Goal: Task Accomplishment & Management: Manage account settings

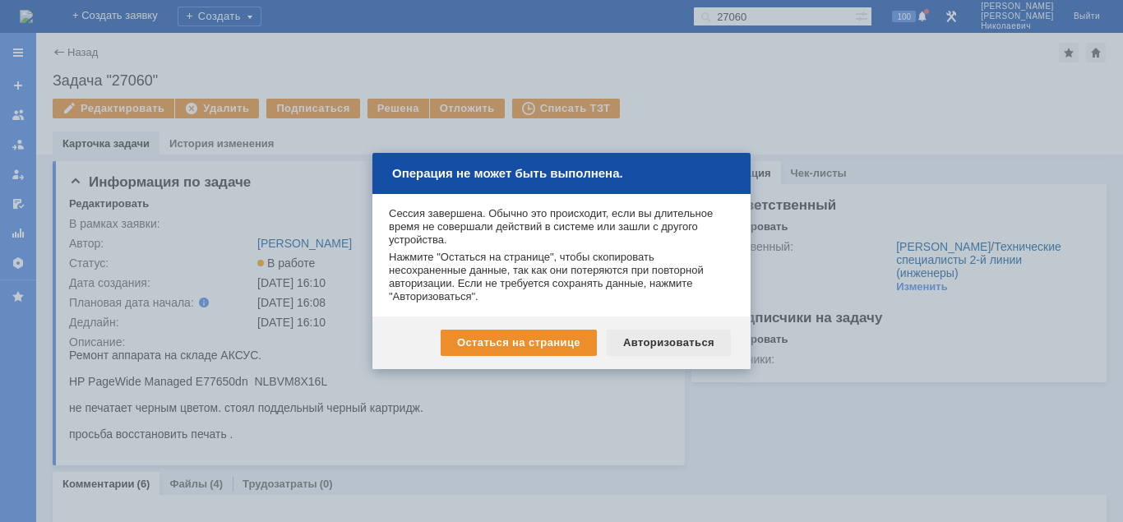
drag, startPoint x: 672, startPoint y: 339, endPoint x: 690, endPoint y: 344, distance: 18.7
click at [674, 339] on div "Авторизоваться" at bounding box center [669, 343] width 124 height 26
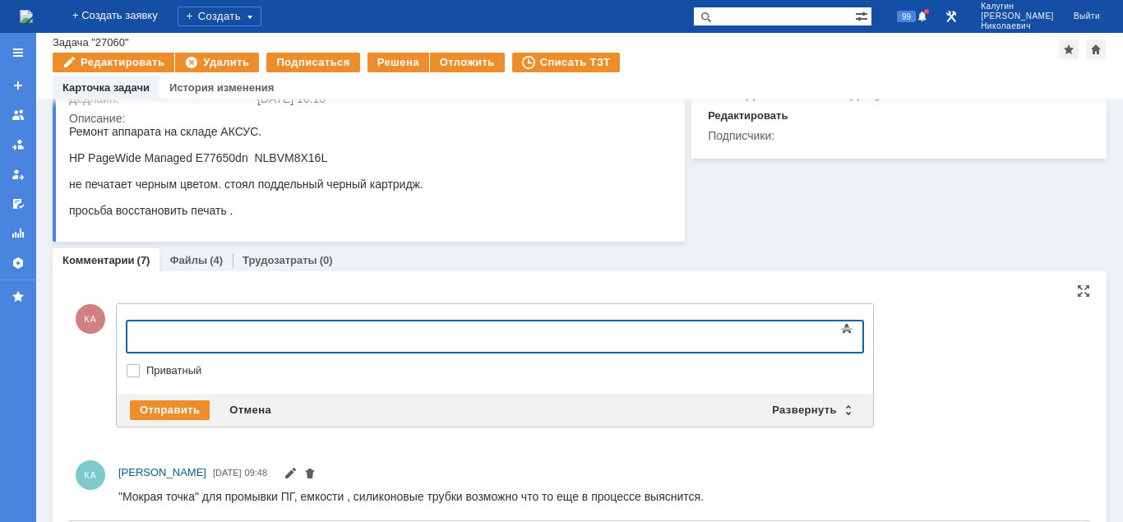
click at [162, 339] on div at bounding box center [260, 334] width 233 height 13
click at [138, 413] on div "Отправить" at bounding box center [170, 410] width 80 height 20
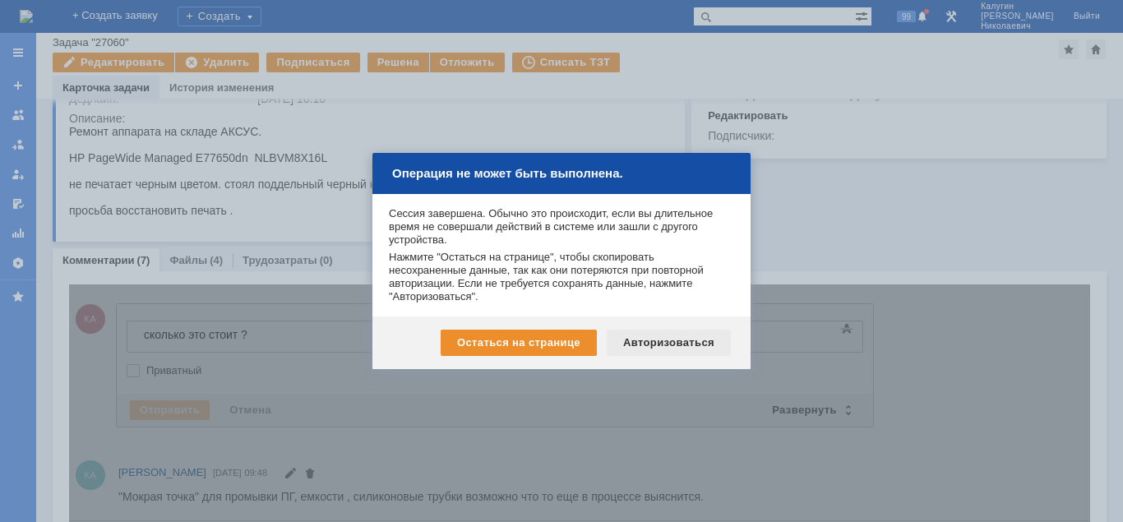
drag, startPoint x: 700, startPoint y: 341, endPoint x: 566, endPoint y: 22, distance: 345.6
click at [700, 341] on div "Авторизоваться" at bounding box center [669, 343] width 124 height 26
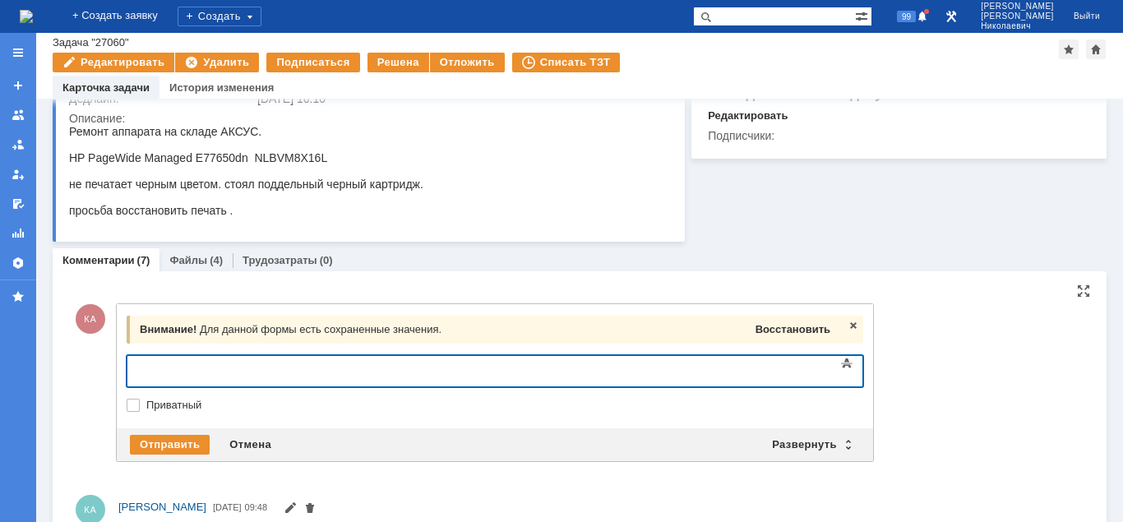
click at [760, 330] on div "Восстановить" at bounding box center [792, 329] width 81 height 21
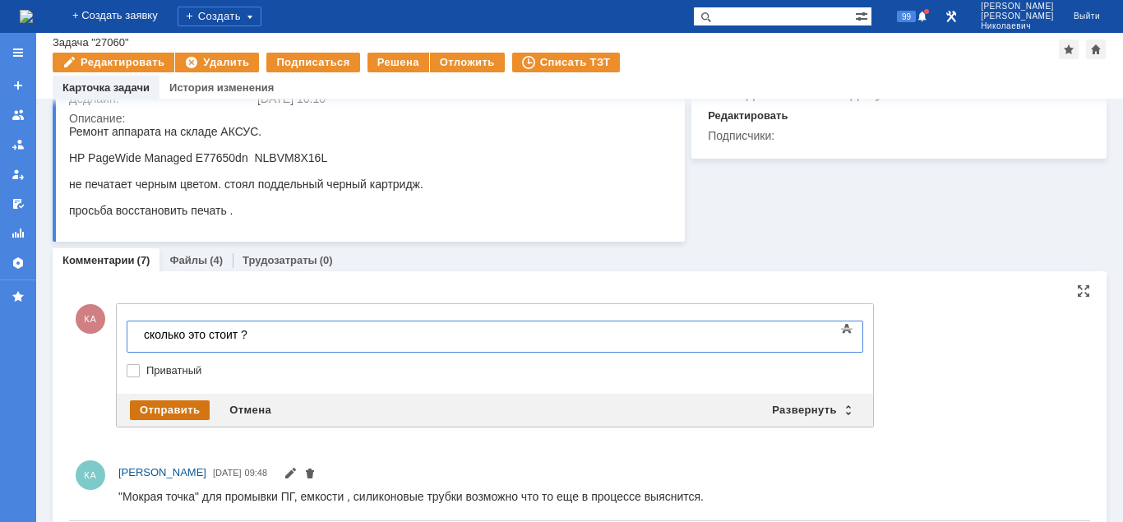
click at [179, 415] on div "Отправить" at bounding box center [170, 410] width 80 height 20
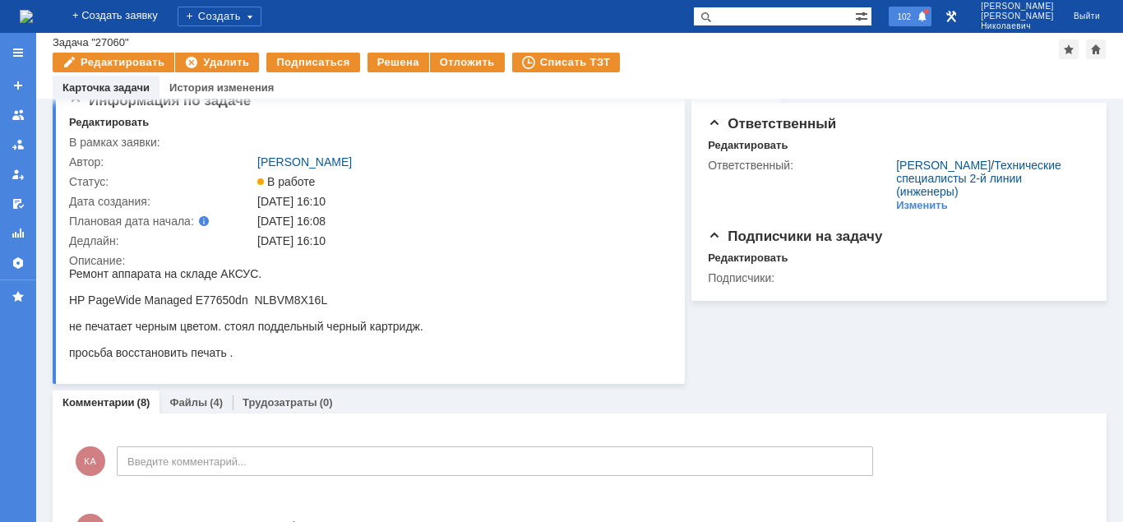
click at [916, 12] on span "102" at bounding box center [904, 17] width 24 height 12
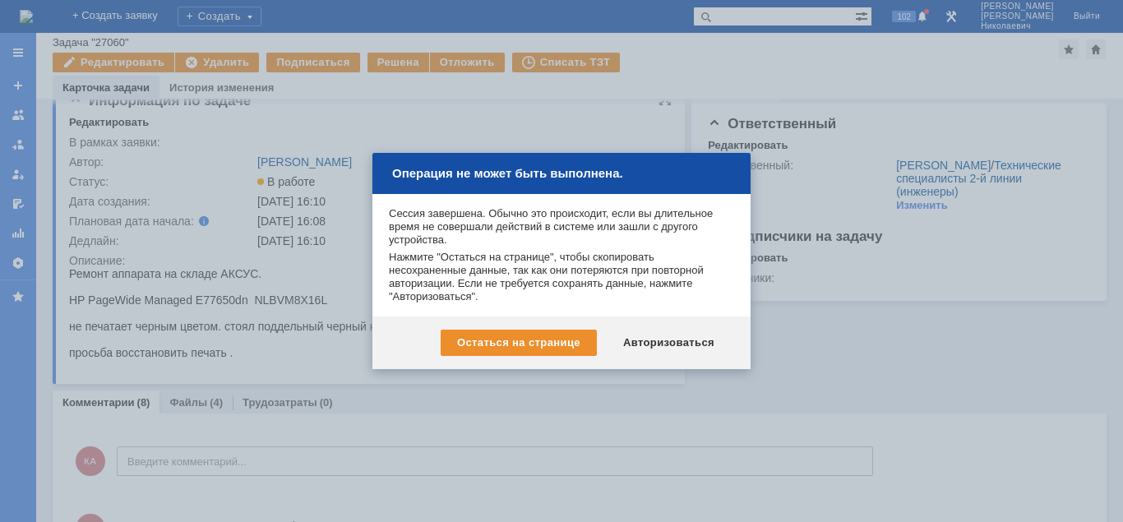
click at [670, 336] on div "Авторизоваться" at bounding box center [669, 343] width 124 height 26
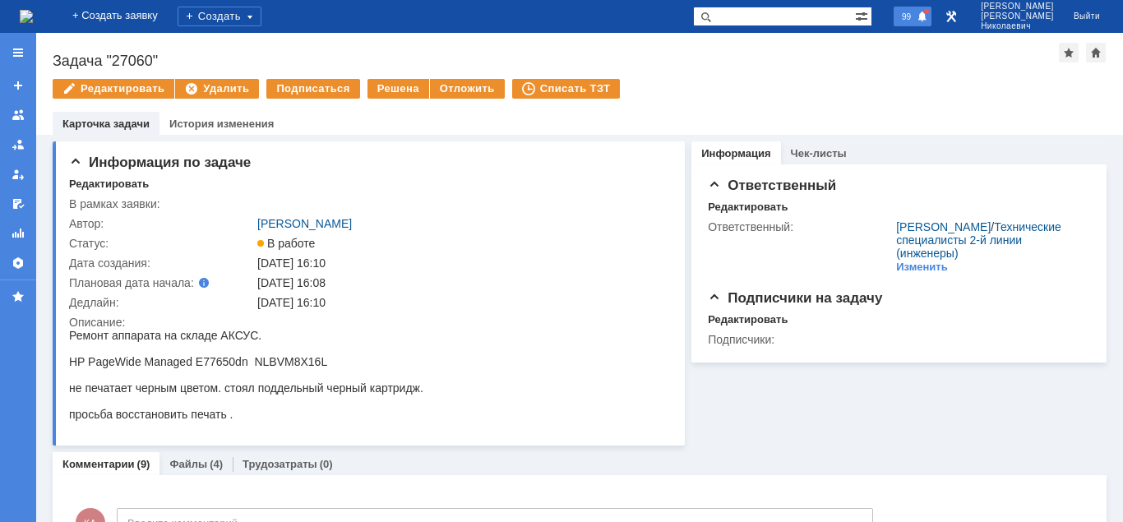
click at [916, 19] on span "99" at bounding box center [906, 17] width 19 height 12
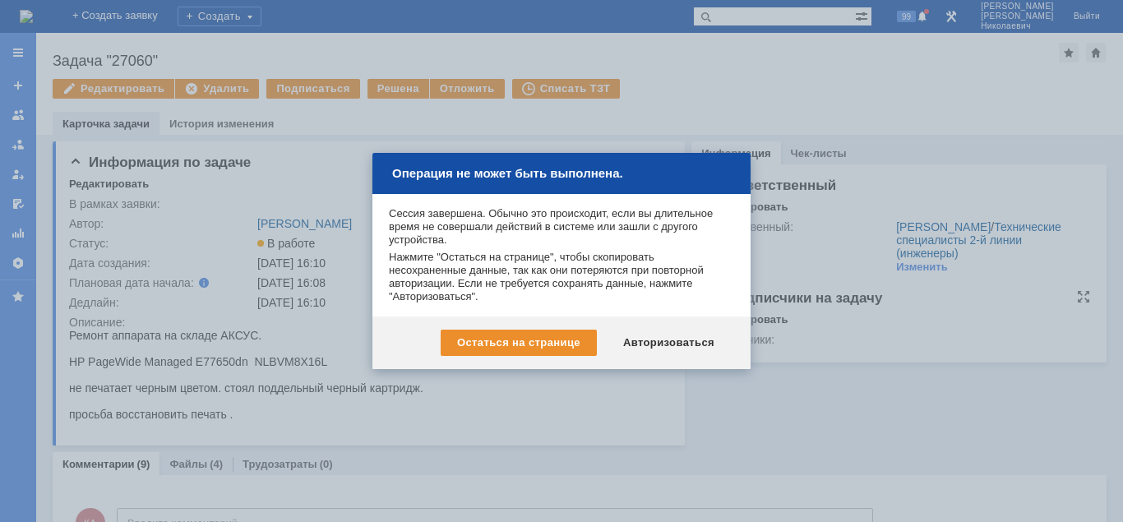
drag, startPoint x: 658, startPoint y: 335, endPoint x: 734, endPoint y: 344, distance: 76.3
click at [659, 335] on div "Авторизоваться" at bounding box center [669, 343] width 124 height 26
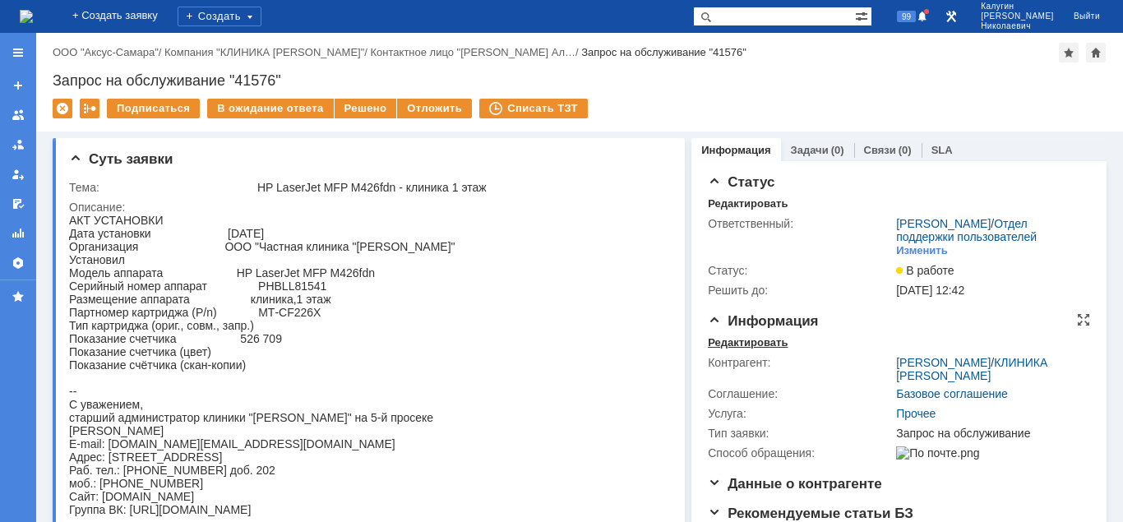
click at [723, 342] on div "Редактировать" at bounding box center [748, 342] width 80 height 13
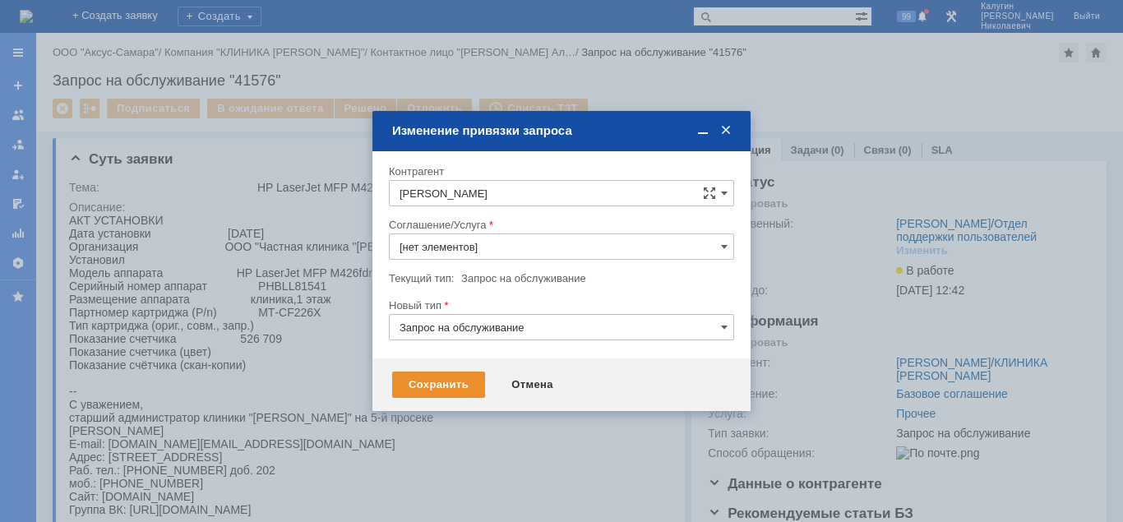
type input "Прочее"
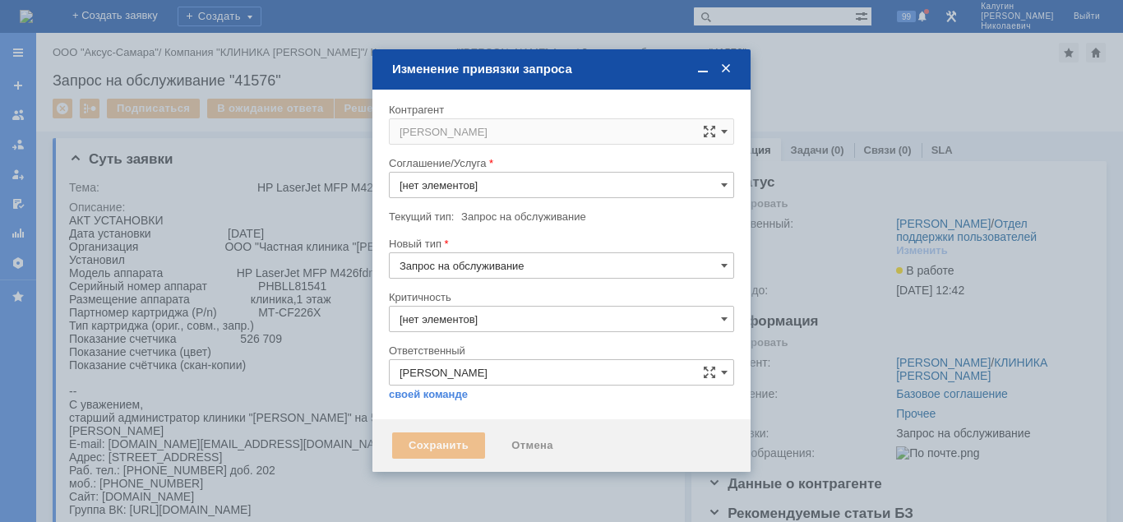
type input "Прочее"
type input "3. Низкая"
type input "[не указано]"
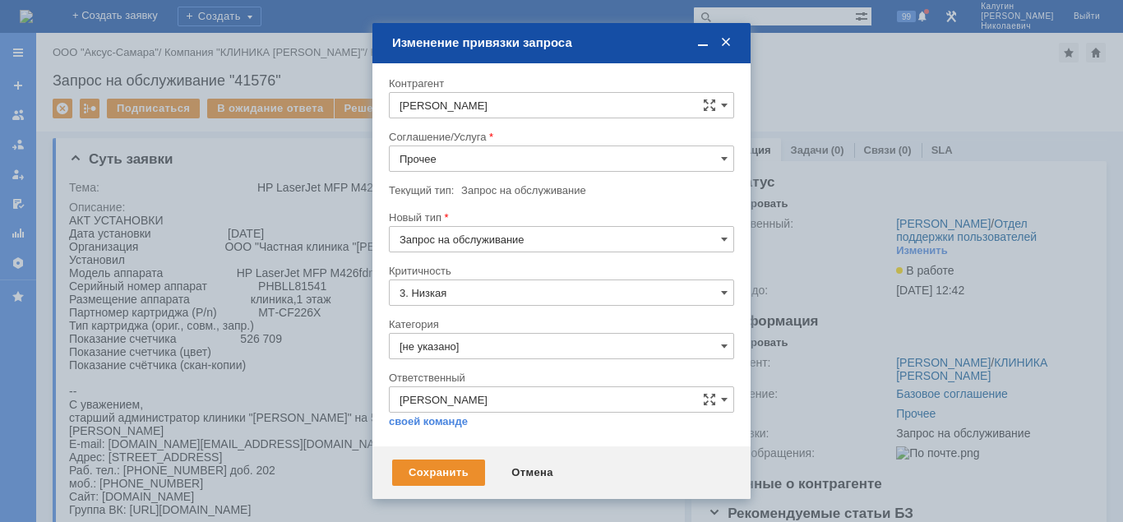
click at [462, 162] on input "Прочее" at bounding box center [561, 158] width 345 height 26
click at [453, 356] on span "ПТ_Замена расходных материалов / ресурсных деталей" at bounding box center [562, 349] width 324 height 13
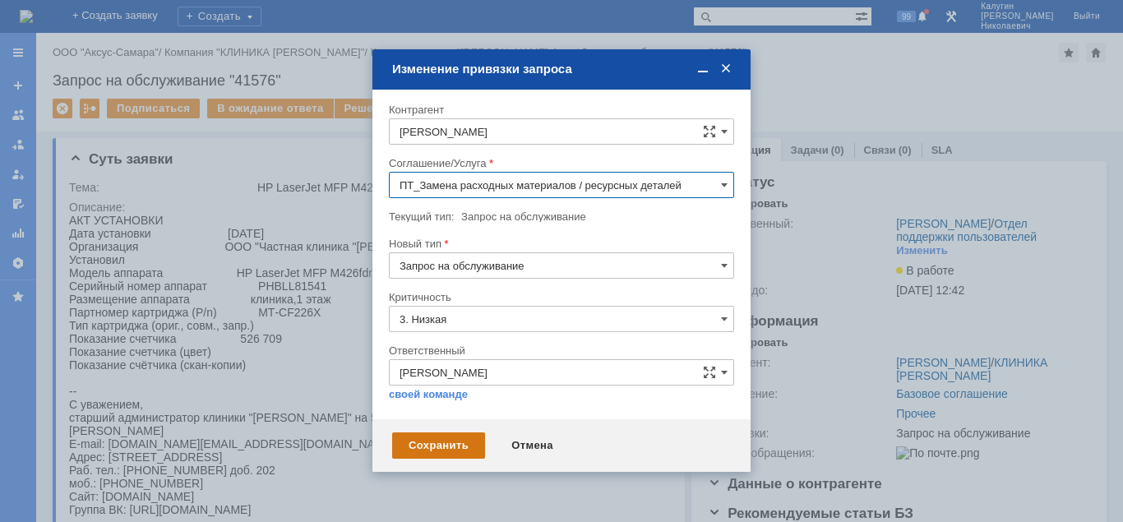
type input "ПТ_Замена расходных материалов / ресурсных деталей"
click at [434, 445] on div "Сохранить" at bounding box center [438, 445] width 93 height 26
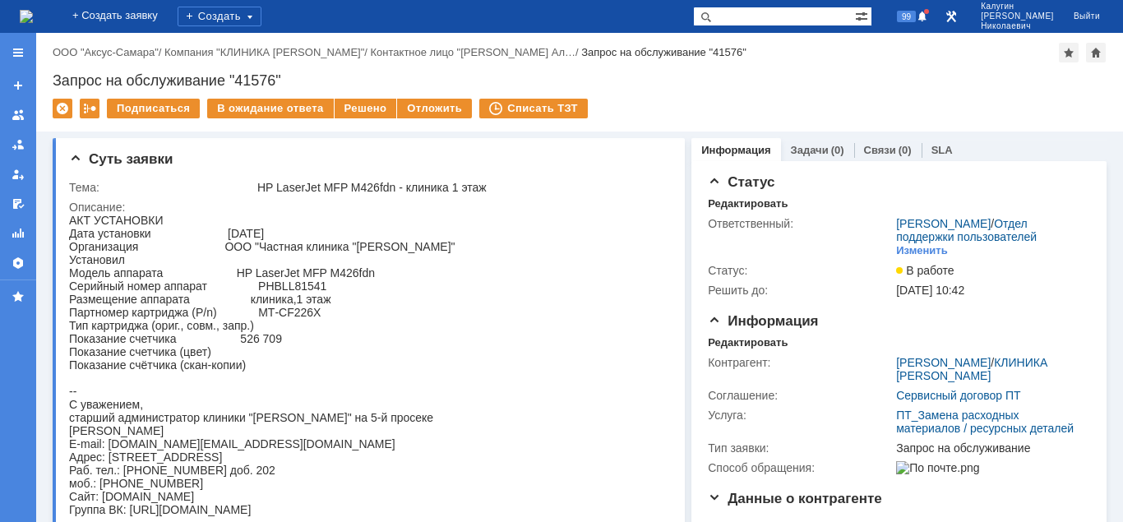
scroll to position [0, 0]
click at [254, 345] on div "АКТ УСТАНОВКИ Дата установки 01.09.2025 Организация ООО "Частная клиника "Косма…" at bounding box center [262, 365] width 386 height 303
drag, startPoint x: 149, startPoint y: 331, endPoint x: 162, endPoint y: 335, distance: 13.6
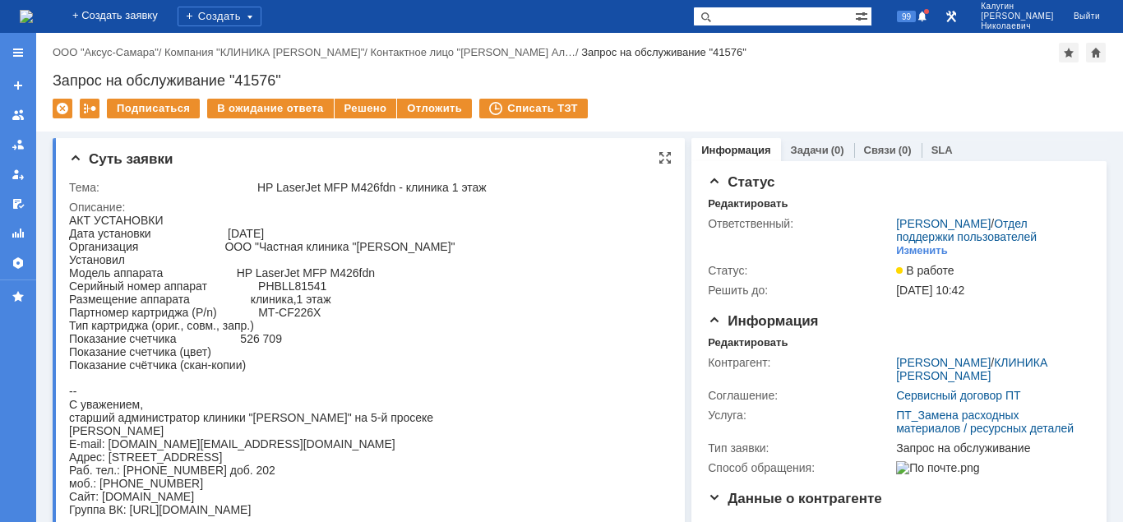
click at [150, 332] on div "АКТ УСТАНОВКИ Дата установки 01.09.2025 Организация ООО "Частная клиника "Косма…" at bounding box center [262, 365] width 386 height 303
drag, startPoint x: 239, startPoint y: 344, endPoint x: 394, endPoint y: 347, distance: 154.6
click at [280, 347] on div "АКТ УСТАНОВКИ Дата установки 01.09.2025 Организация ООО "Частная клиника "Косма…" at bounding box center [262, 365] width 386 height 303
copy div "526 709"
drag, startPoint x: 232, startPoint y: 76, endPoint x: 324, endPoint y: 80, distance: 92.2
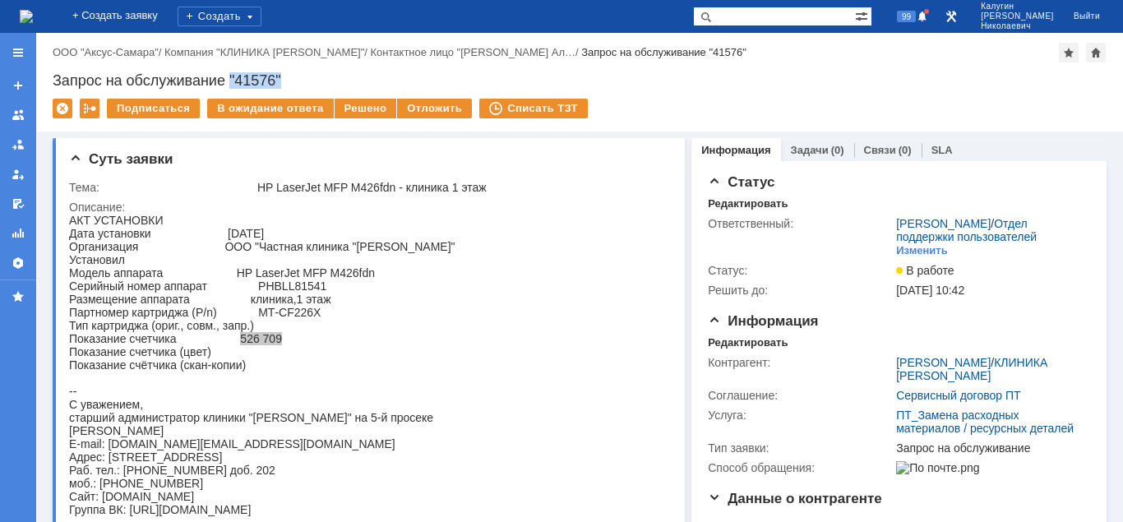
click at [324, 80] on div "Запрос на обслуживание "41576"" at bounding box center [580, 80] width 1054 height 16
copy div ""41576""
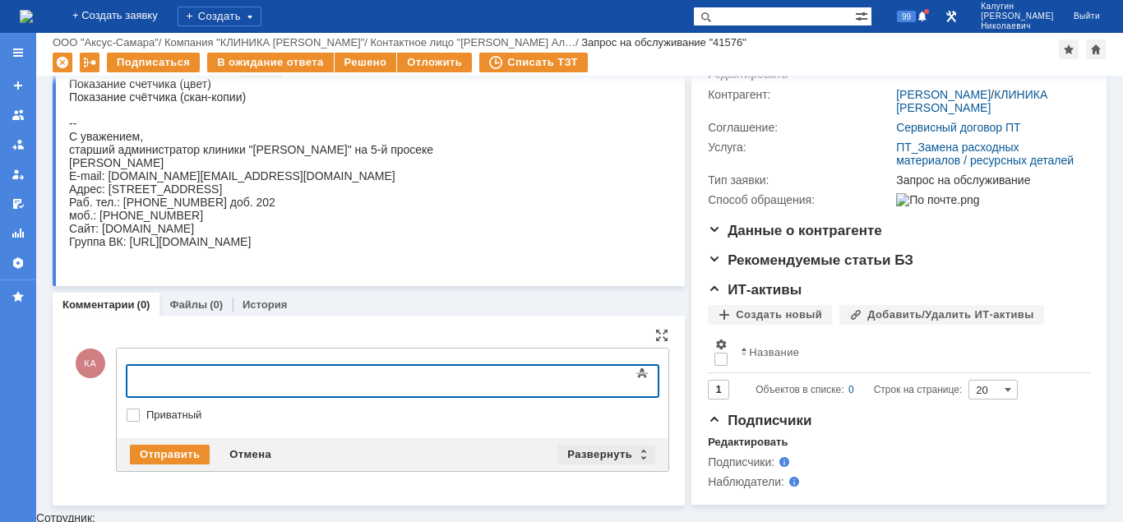
click at [592, 453] on div "Развернуть" at bounding box center [606, 455] width 98 height 20
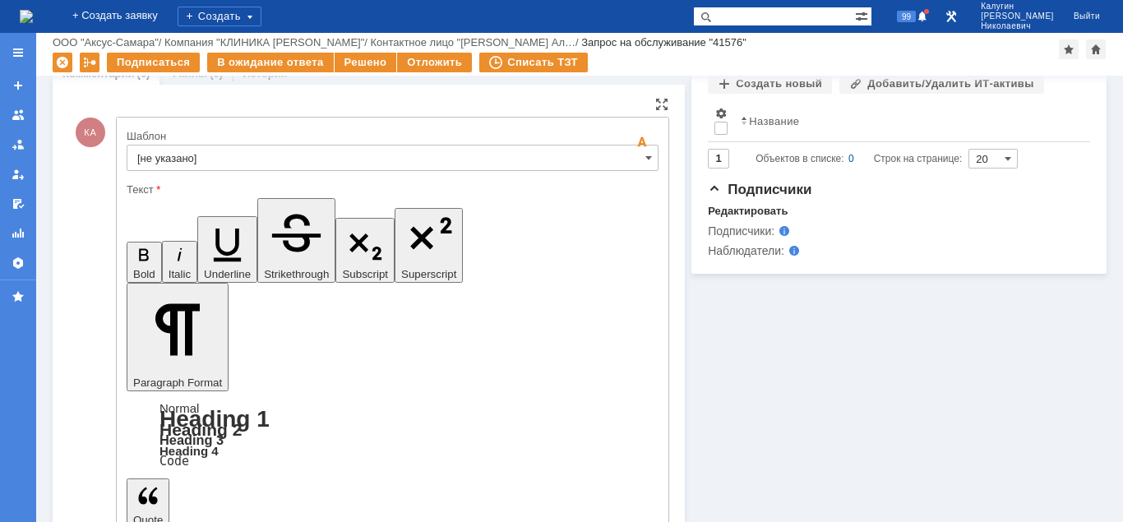
scroll to position [473, 0]
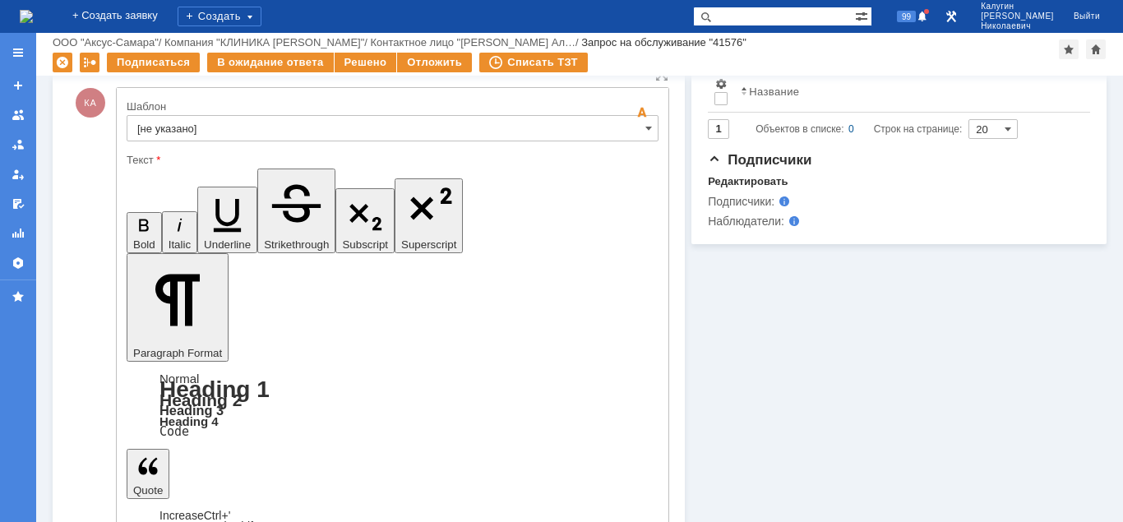
click at [314, 131] on input "[не указано]" at bounding box center [393, 128] width 532 height 26
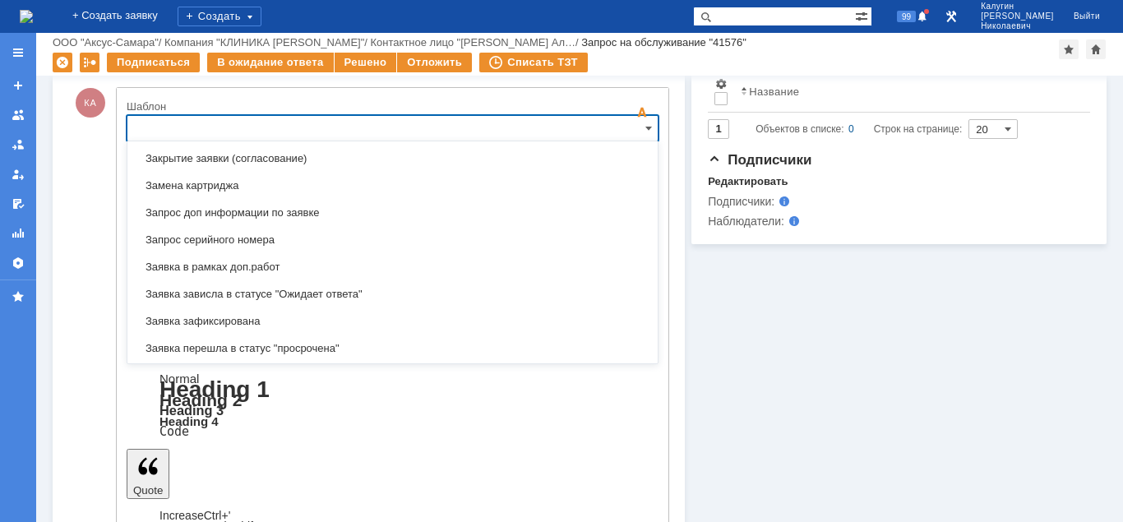
scroll to position [818, 0]
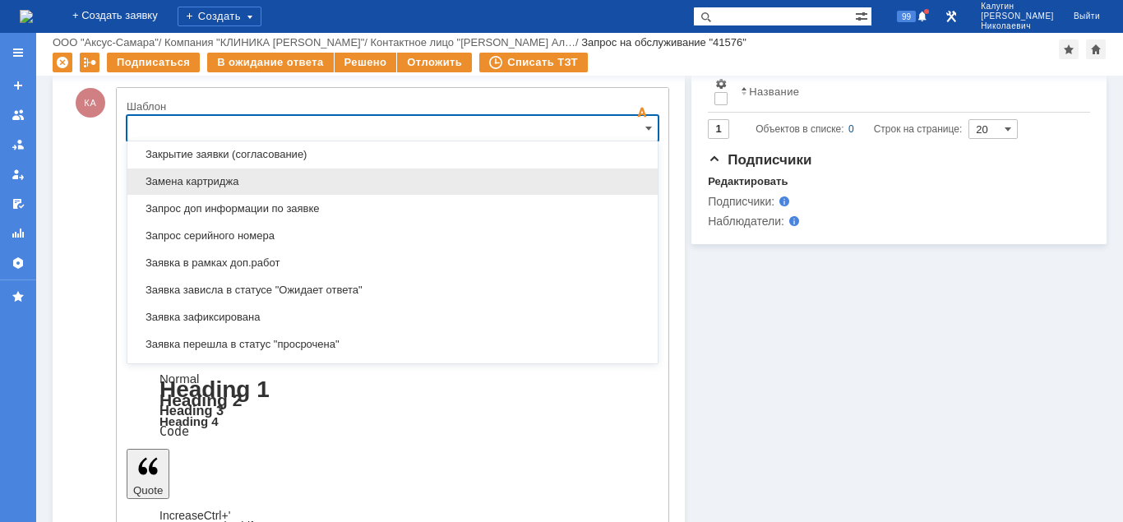
click at [196, 179] on span "Замена картриджа" at bounding box center [392, 181] width 510 height 13
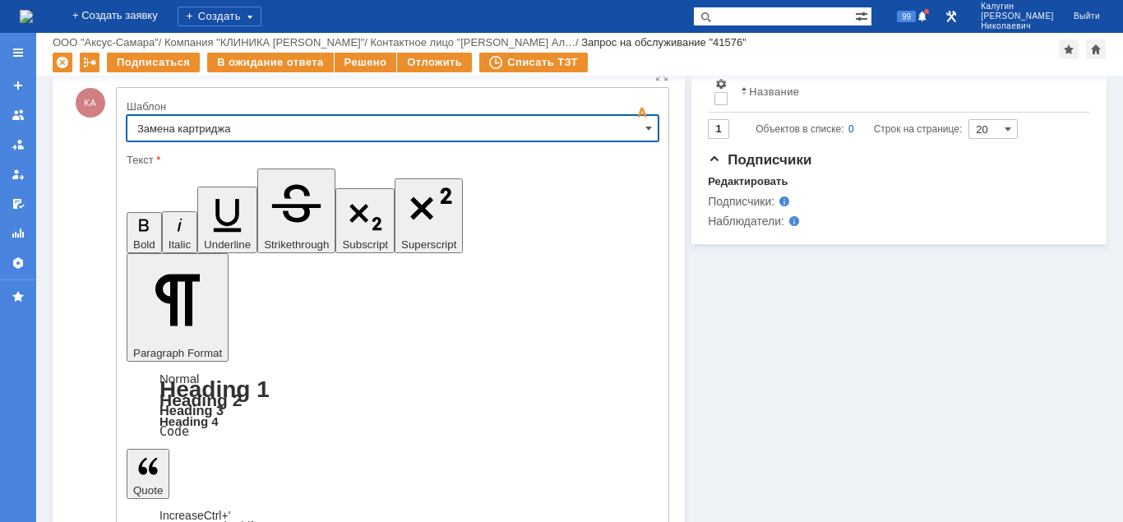
type input "Замена картриджа"
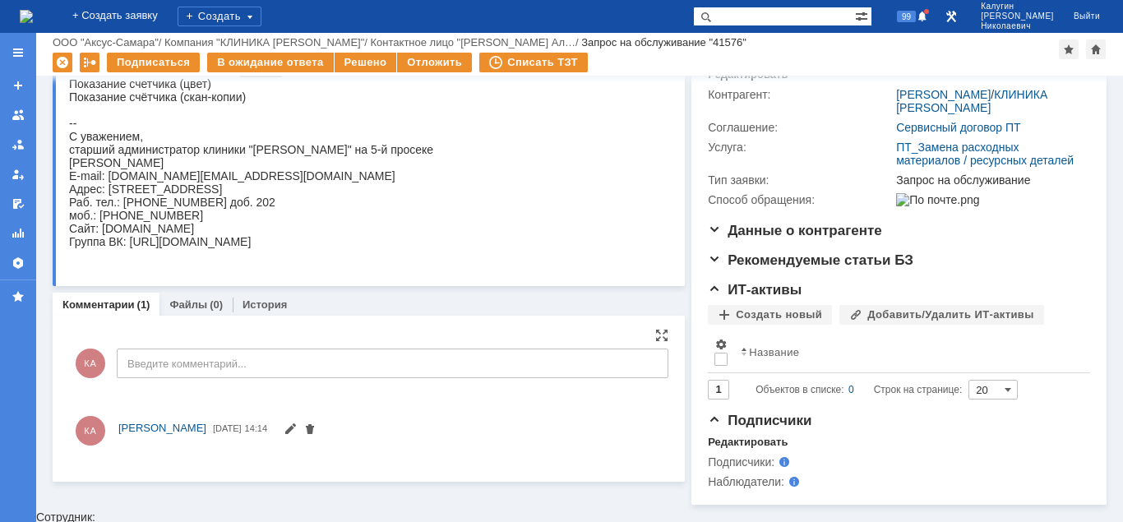
scroll to position [0, 0]
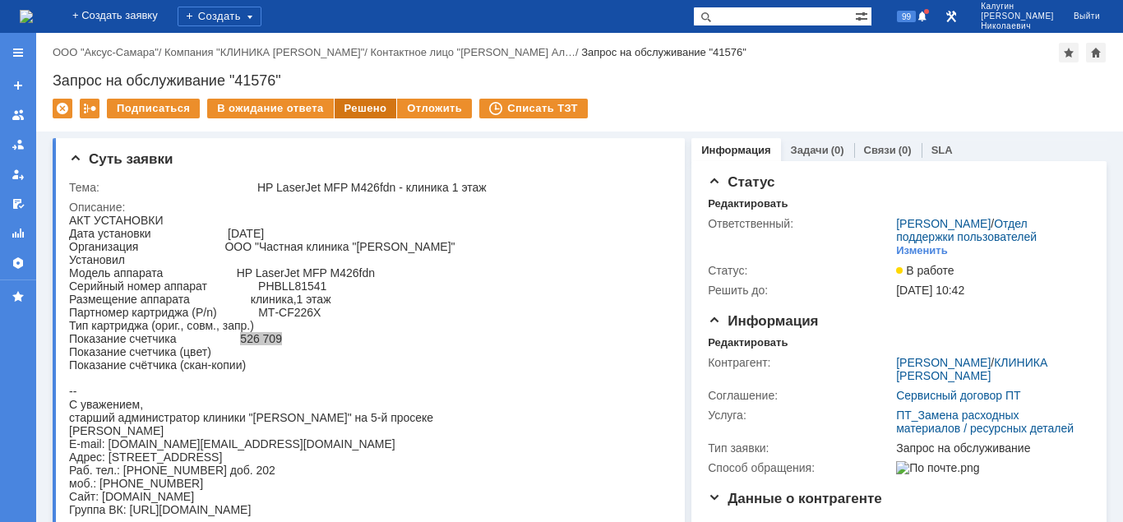
click at [367, 113] on div "Решено" at bounding box center [366, 109] width 62 height 20
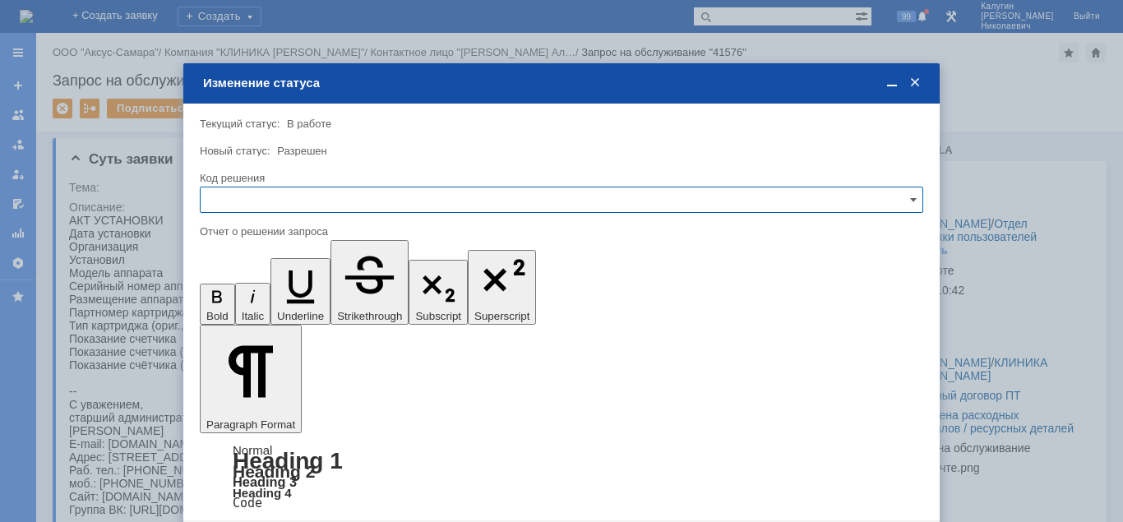
click at [297, 202] on input "text" at bounding box center [561, 200] width 723 height 26
click at [249, 315] on span "Решено" at bounding box center [561, 311] width 702 height 13
type input "Решено"
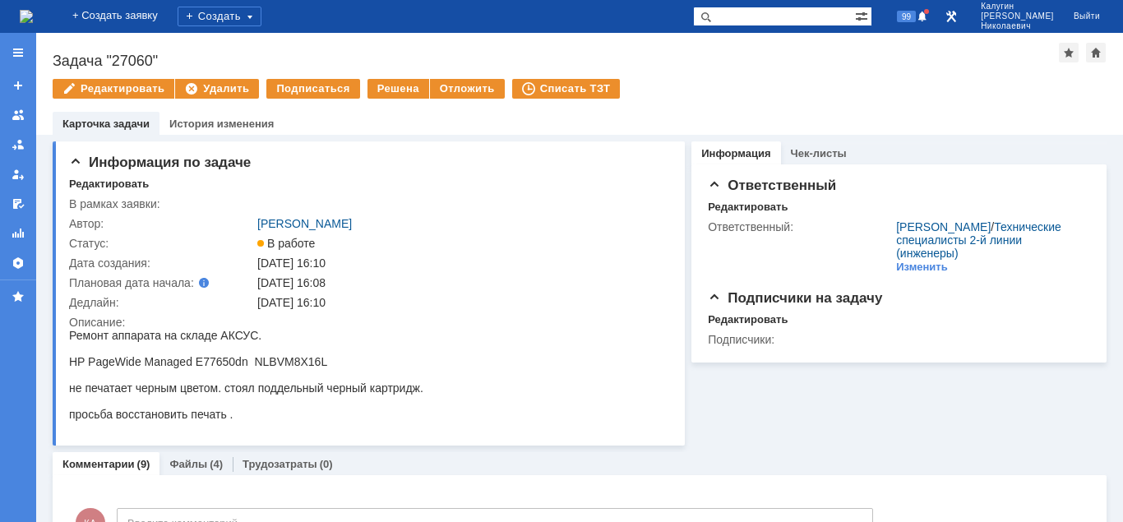
scroll to position [16, 0]
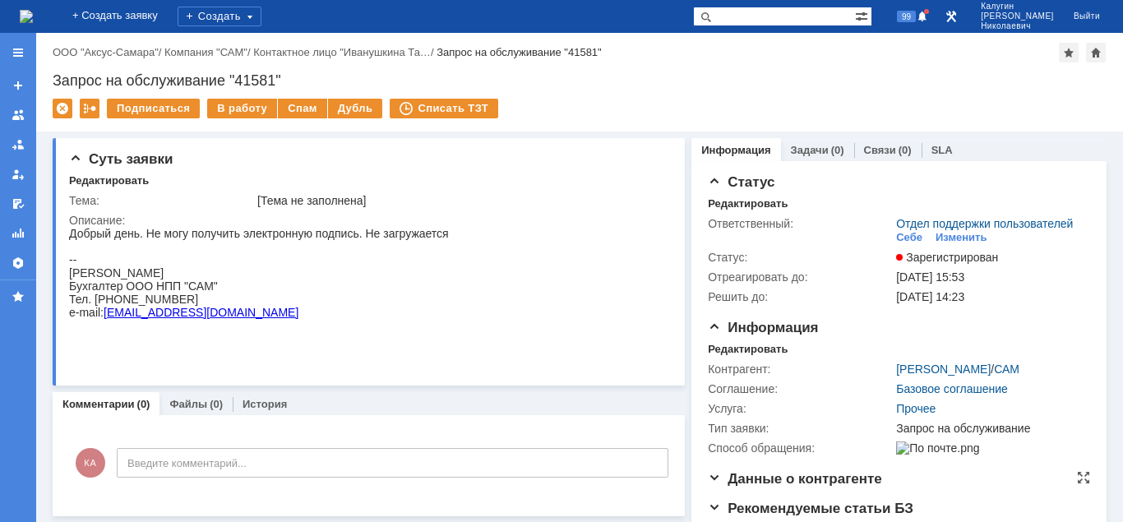
click at [855, 487] on span "Данные о контрагенте" at bounding box center [795, 479] width 174 height 16
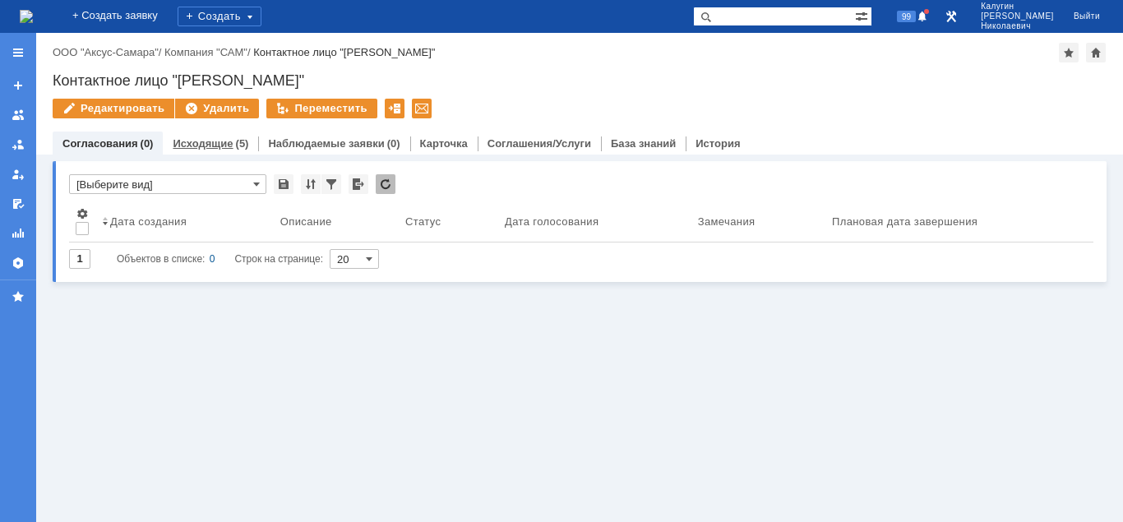
click at [213, 141] on link "Исходящие" at bounding box center [203, 143] width 60 height 12
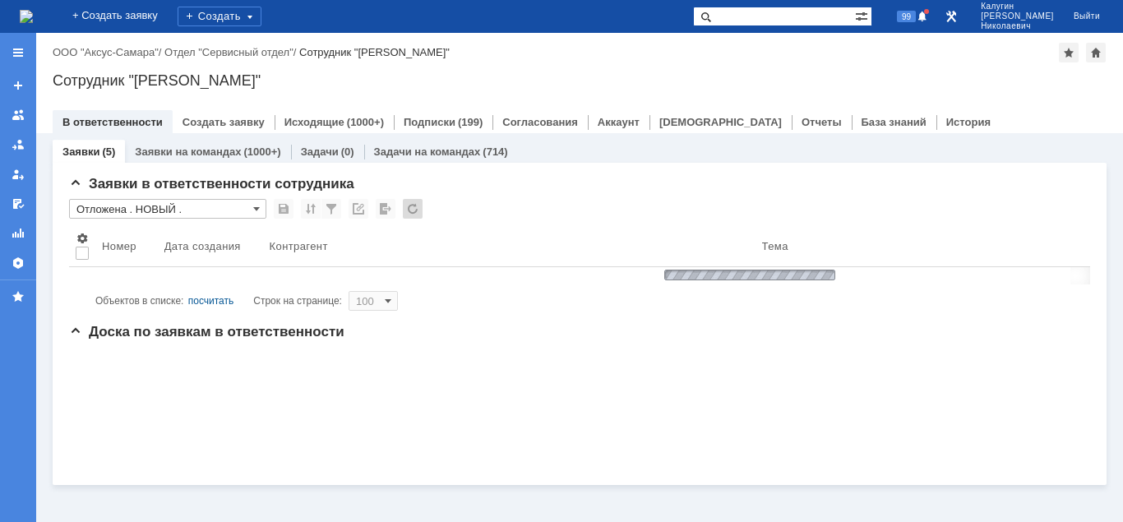
drag, startPoint x: 769, startPoint y: 19, endPoint x: 731, endPoint y: 22, distance: 38.8
click at [761, 18] on input "text" at bounding box center [774, 17] width 162 height 20
paste input "27885"
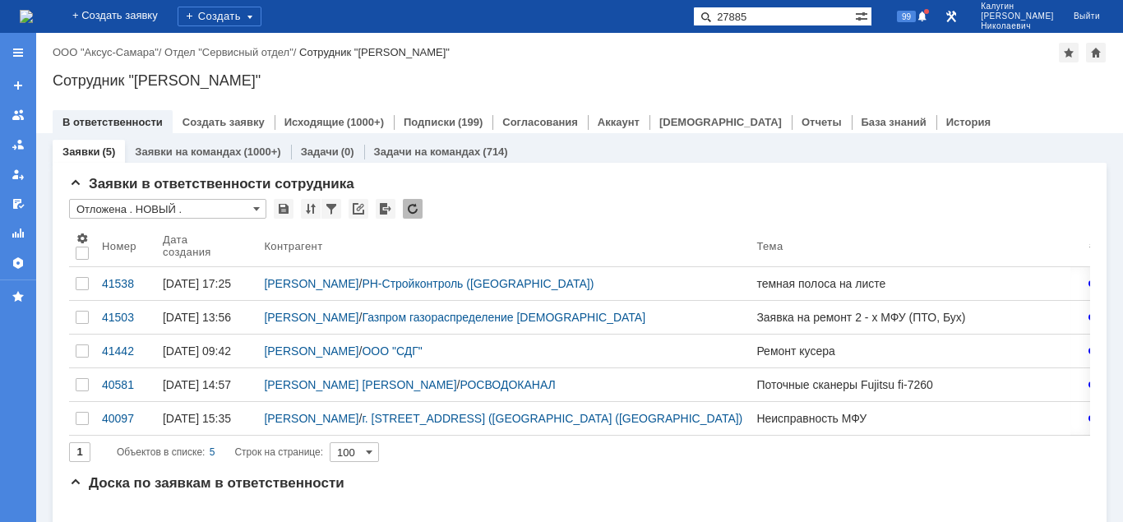
type input "27885"
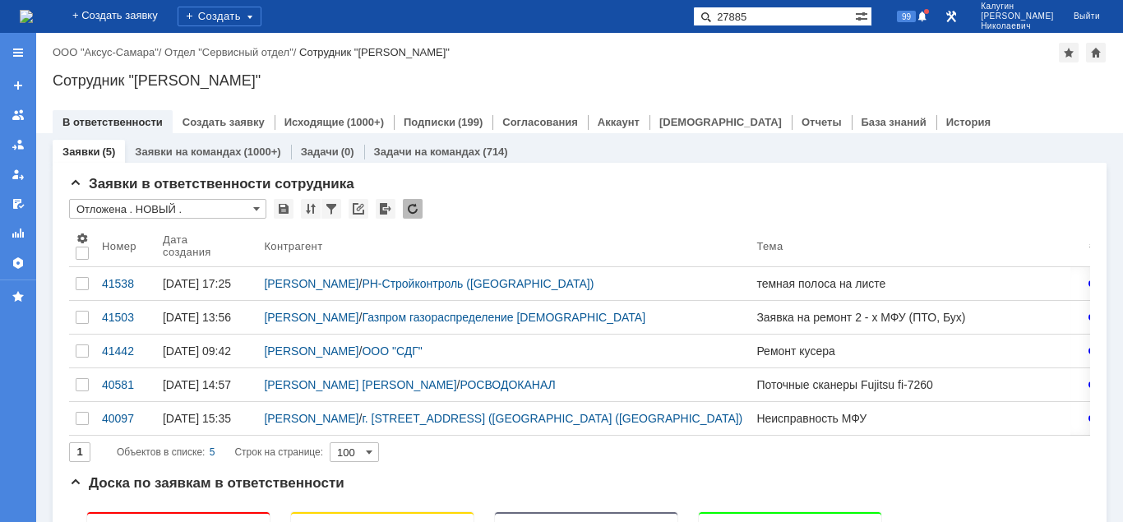
click at [713, 22] on span at bounding box center [703, 17] width 20 height 20
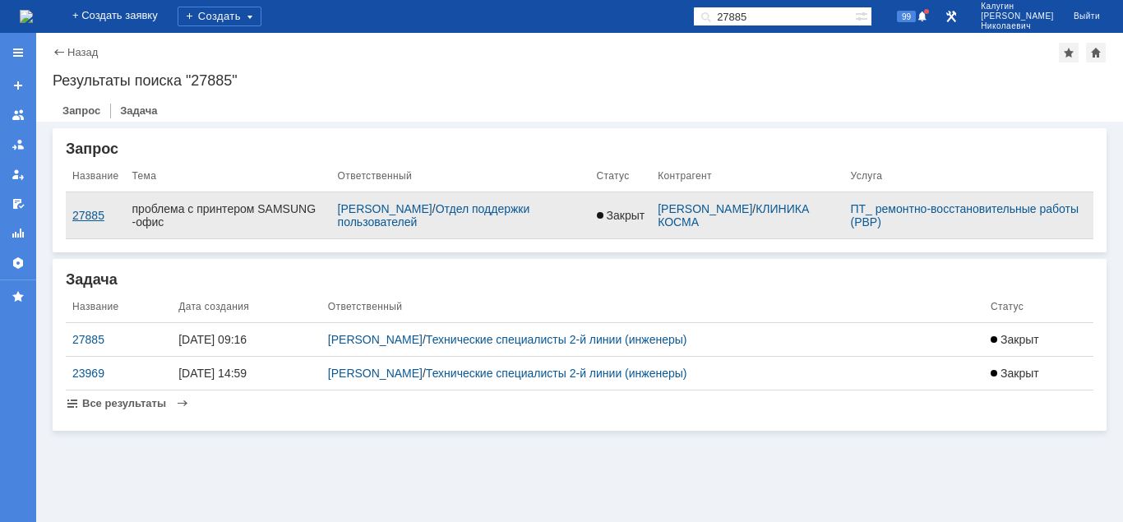
click at [95, 218] on div "27885" at bounding box center [95, 215] width 47 height 13
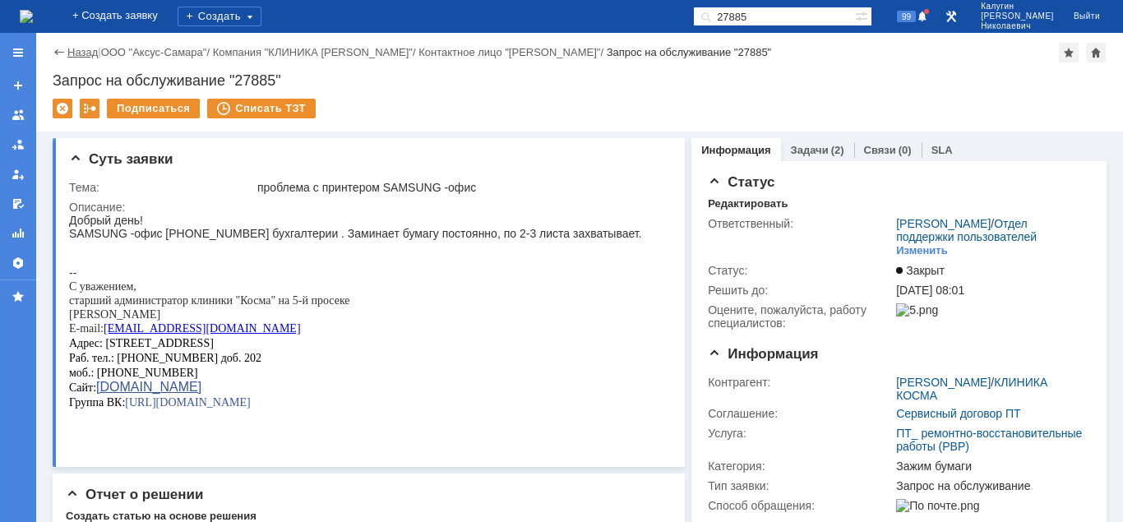
click at [74, 58] on link "Назад" at bounding box center [82, 52] width 30 height 12
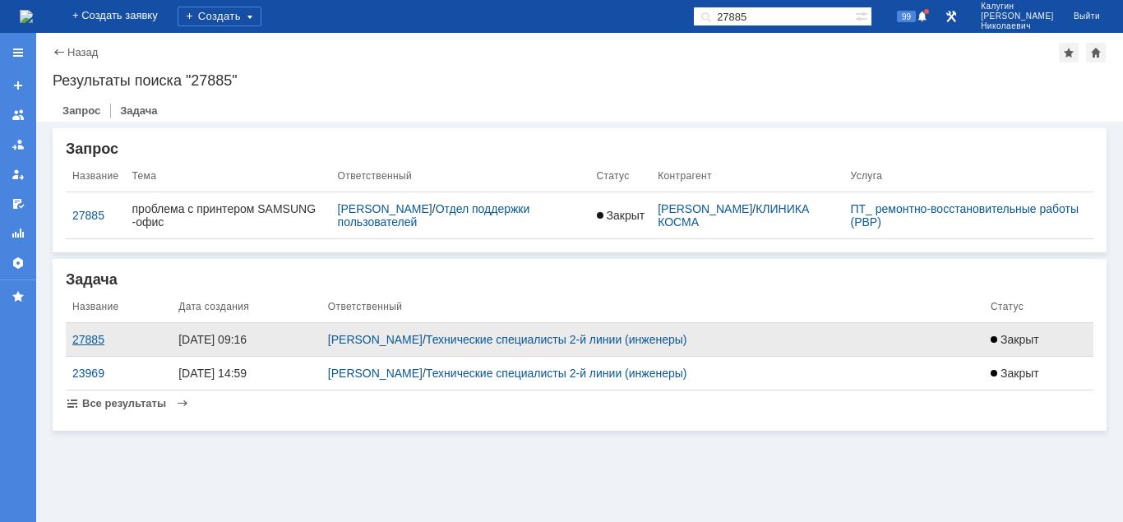
click at [91, 339] on div "27885" at bounding box center [118, 339] width 93 height 13
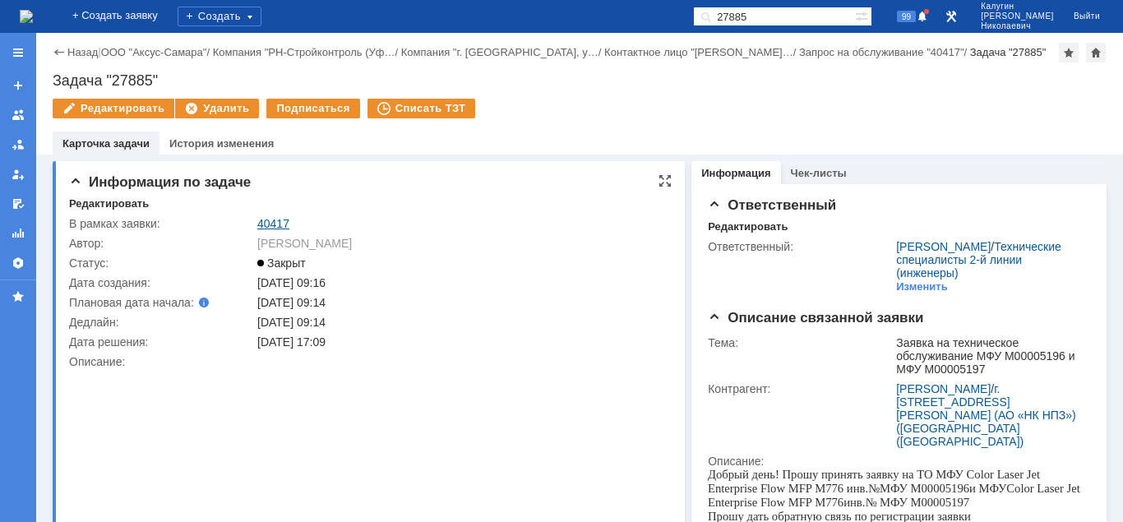
click at [267, 218] on link "40417" at bounding box center [273, 223] width 32 height 13
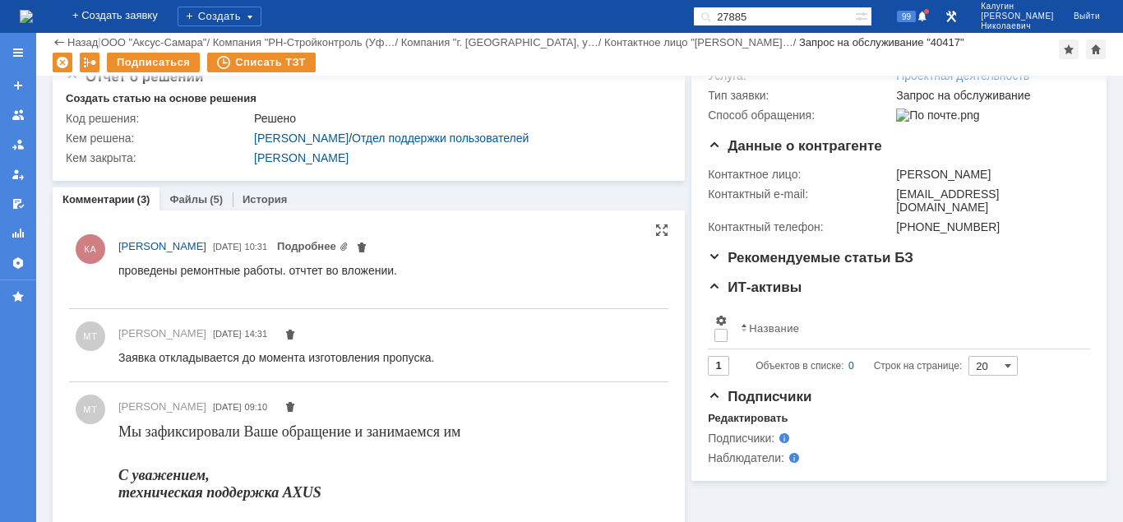
scroll to position [357, 0]
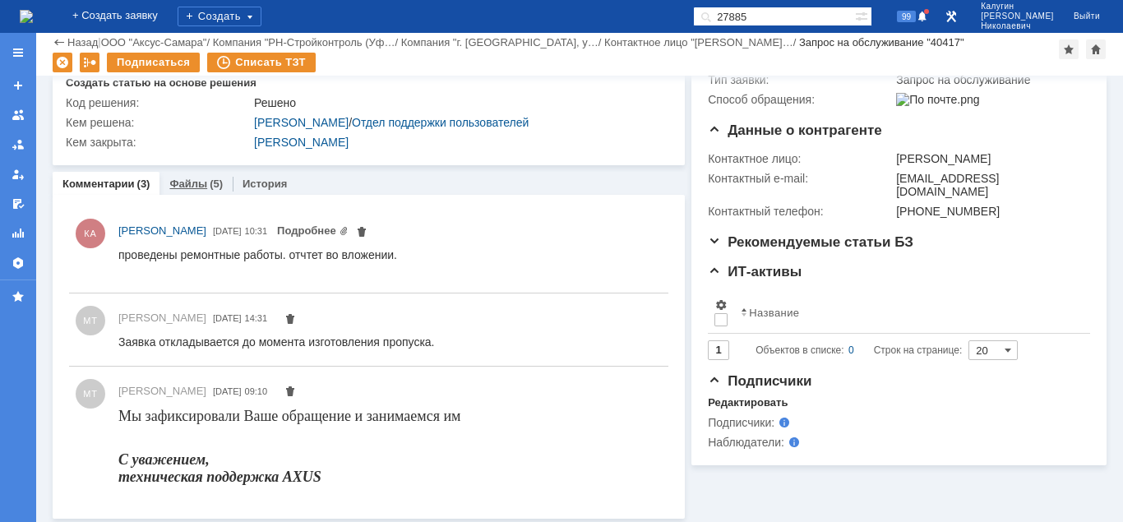
click at [190, 190] on link "Файлы" at bounding box center [188, 184] width 38 height 12
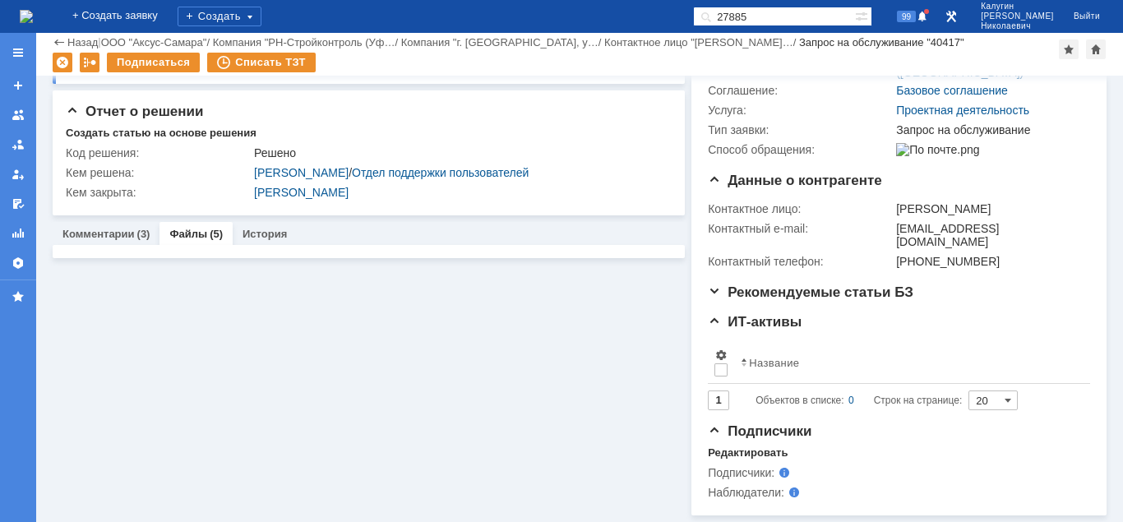
scroll to position [291, 0]
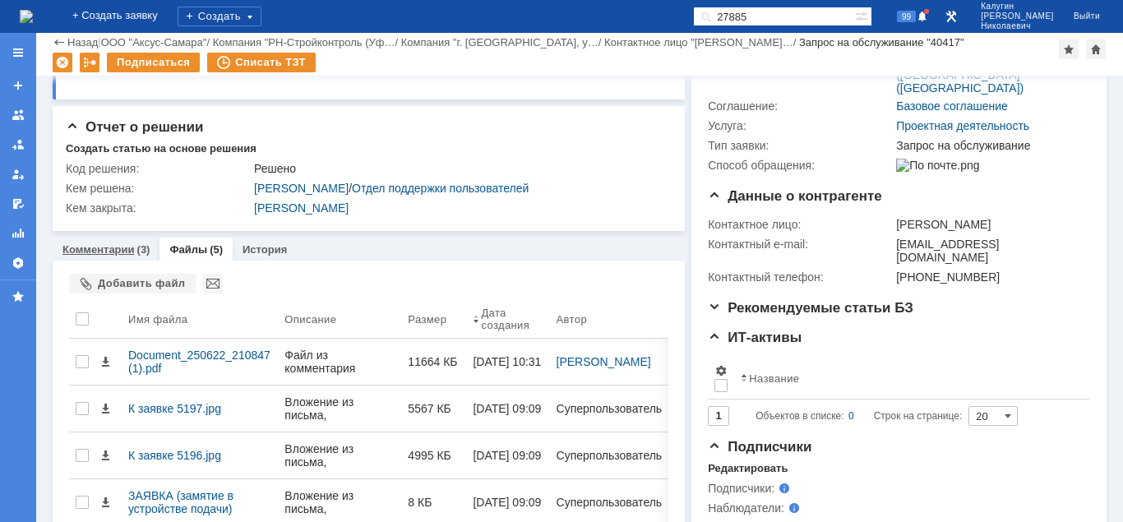
click at [104, 254] on link "Комментарии" at bounding box center [98, 249] width 72 height 12
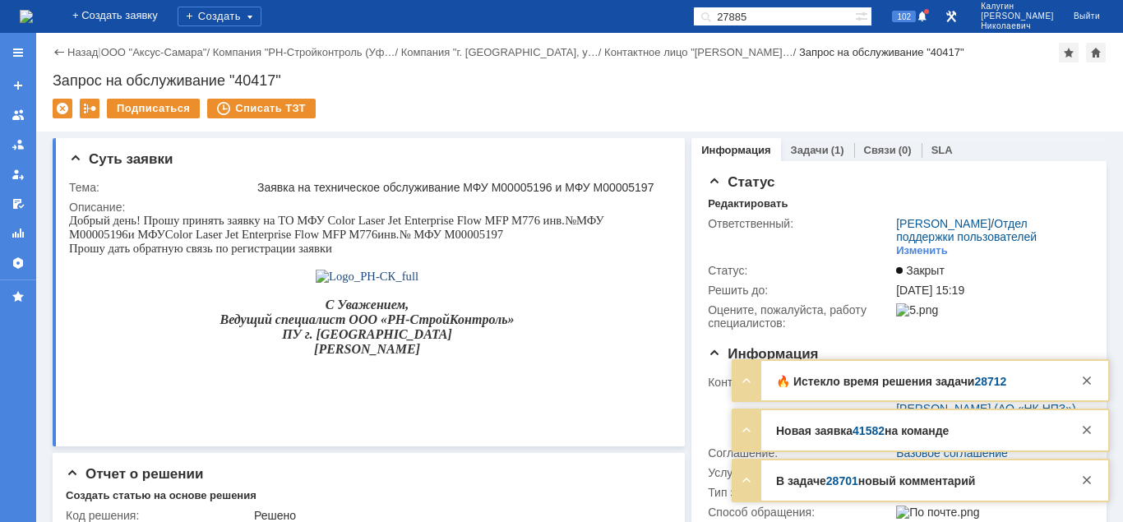
click at [873, 434] on link "41582" at bounding box center [868, 430] width 32 height 13
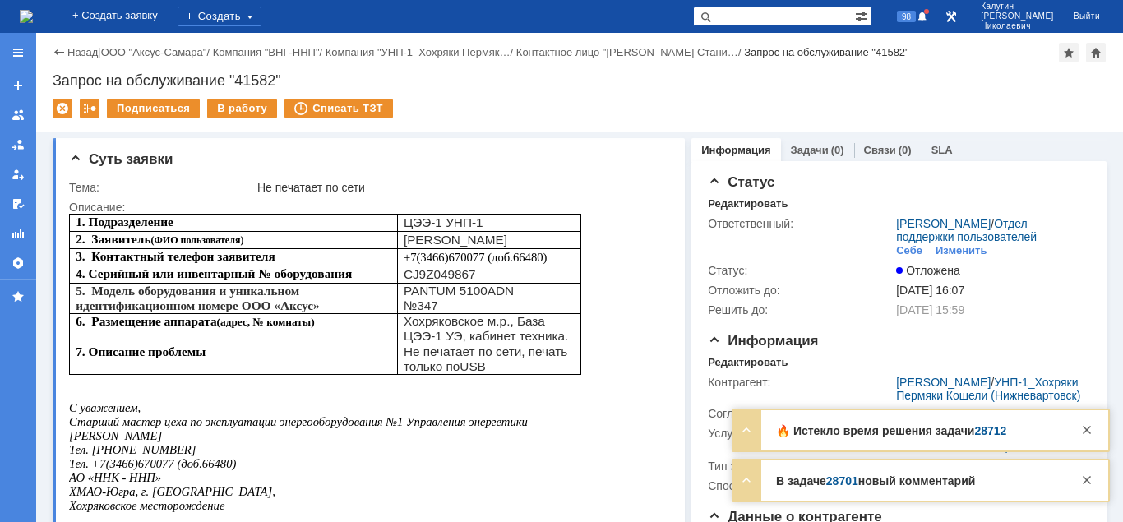
click at [846, 483] on link "28701" at bounding box center [842, 480] width 32 height 13
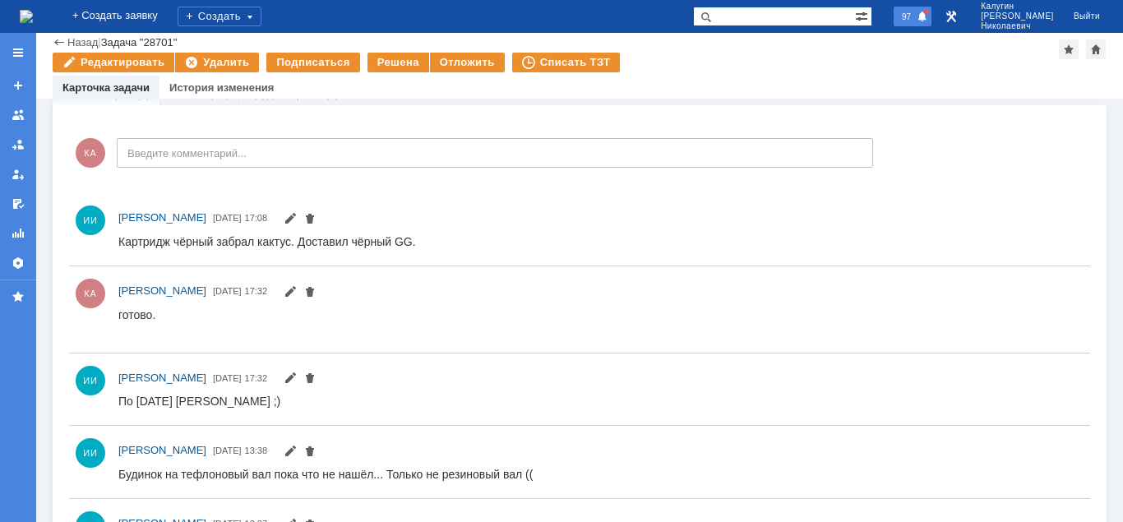
click at [928, 15] on span at bounding box center [923, 17] width 12 height 13
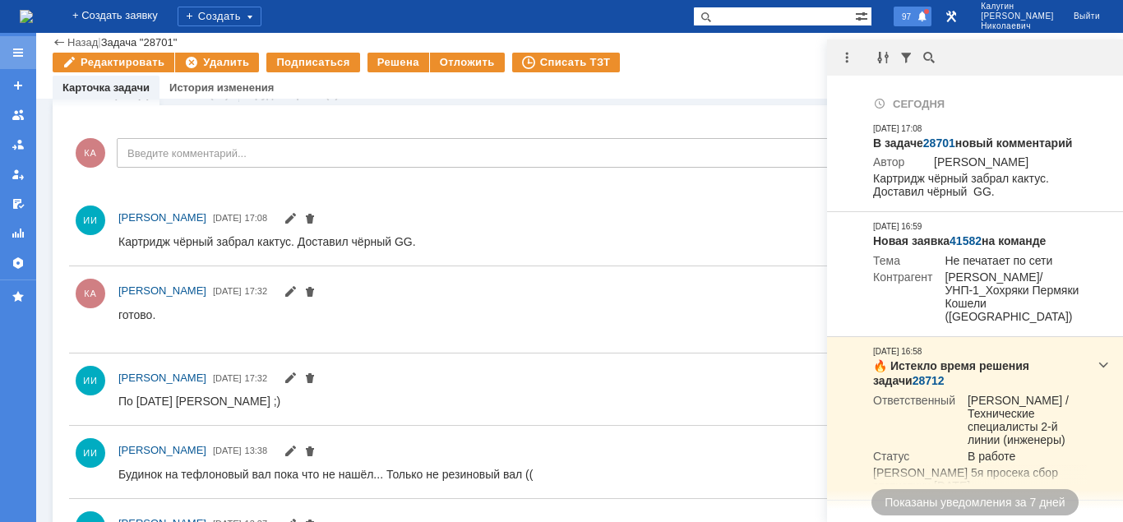
click at [19, 56] on div at bounding box center [18, 52] width 13 height 13
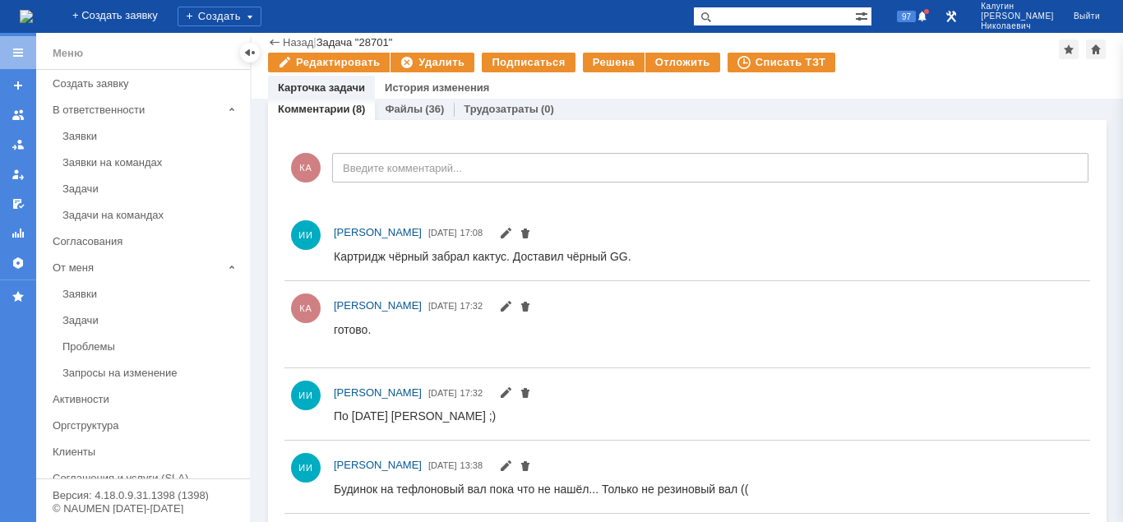
scroll to position [686, 0]
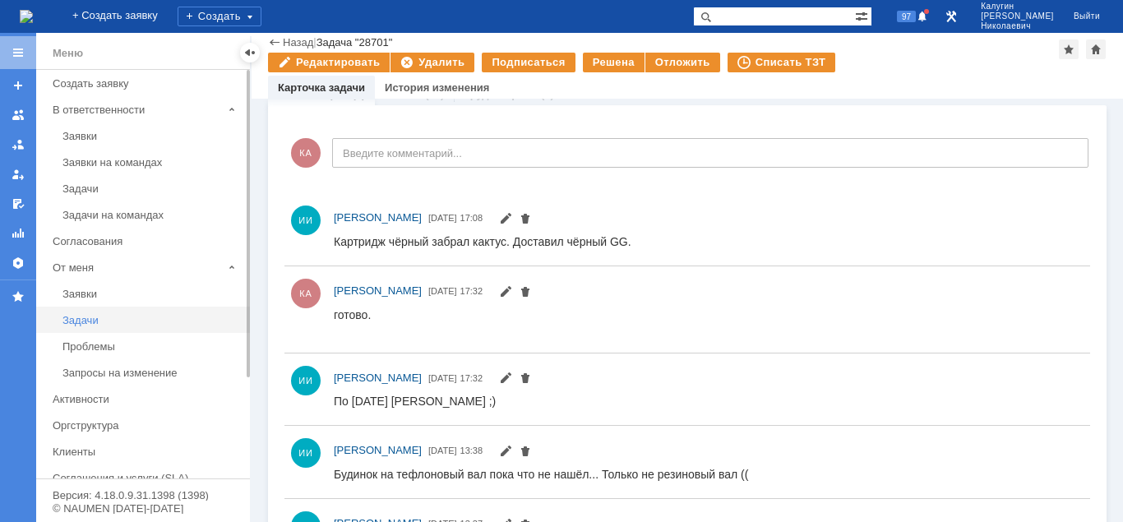
click at [94, 318] on div "Задачи" at bounding box center [151, 320] width 178 height 12
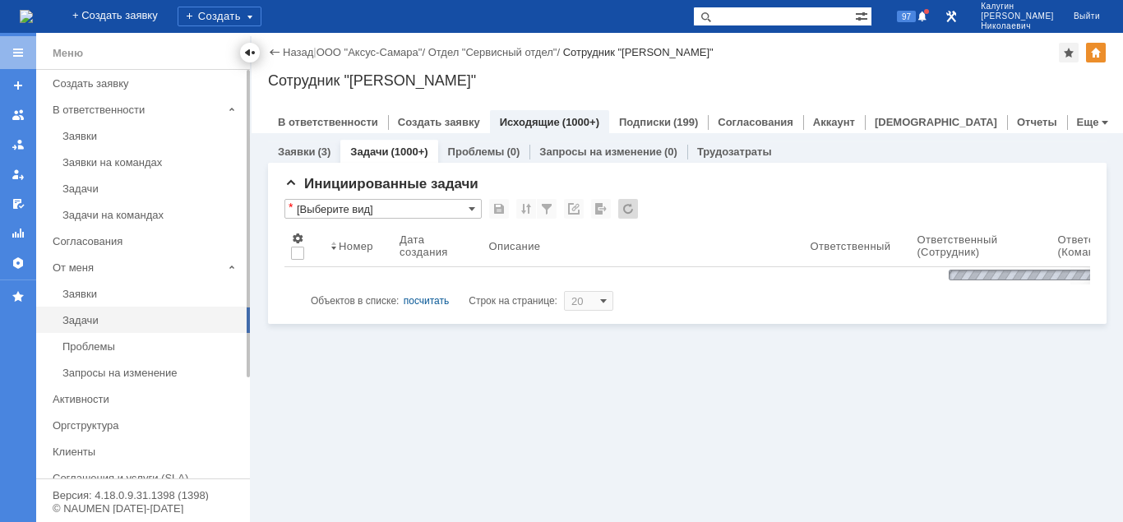
click at [252, 49] on div at bounding box center [249, 52] width 13 height 13
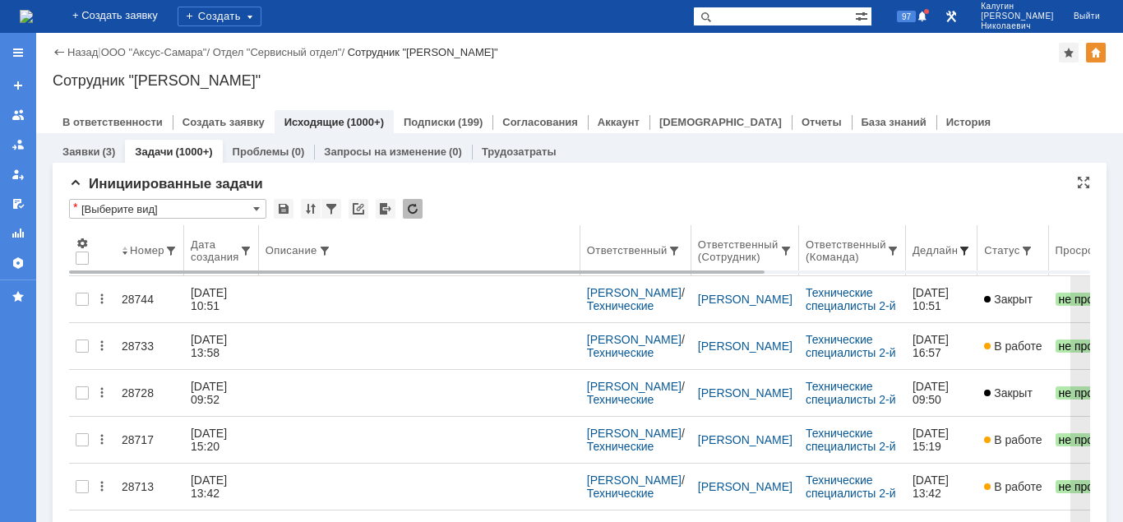
click at [967, 249] on span at bounding box center [964, 250] width 13 height 13
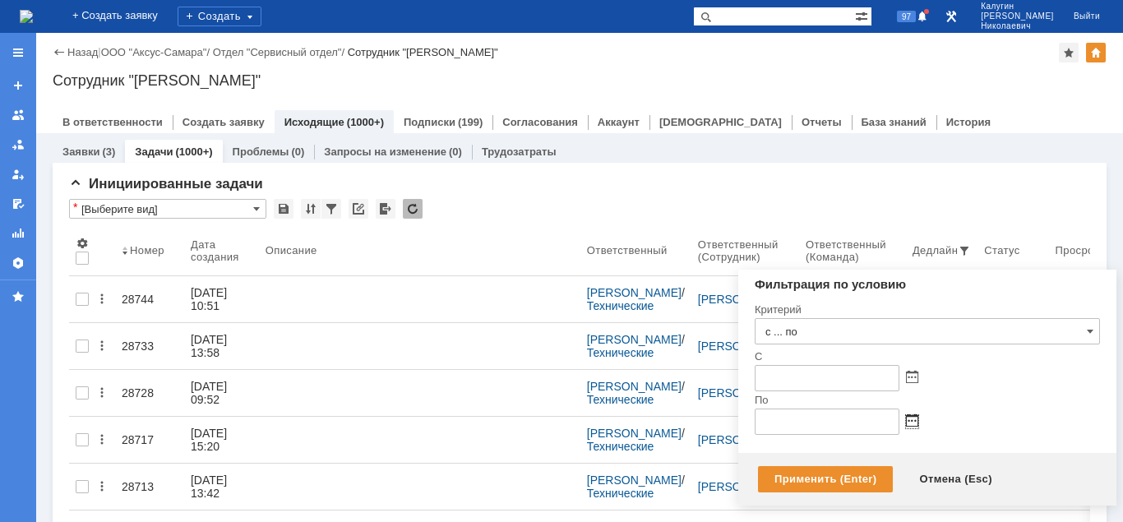
click at [909, 424] on span at bounding box center [912, 421] width 12 height 13
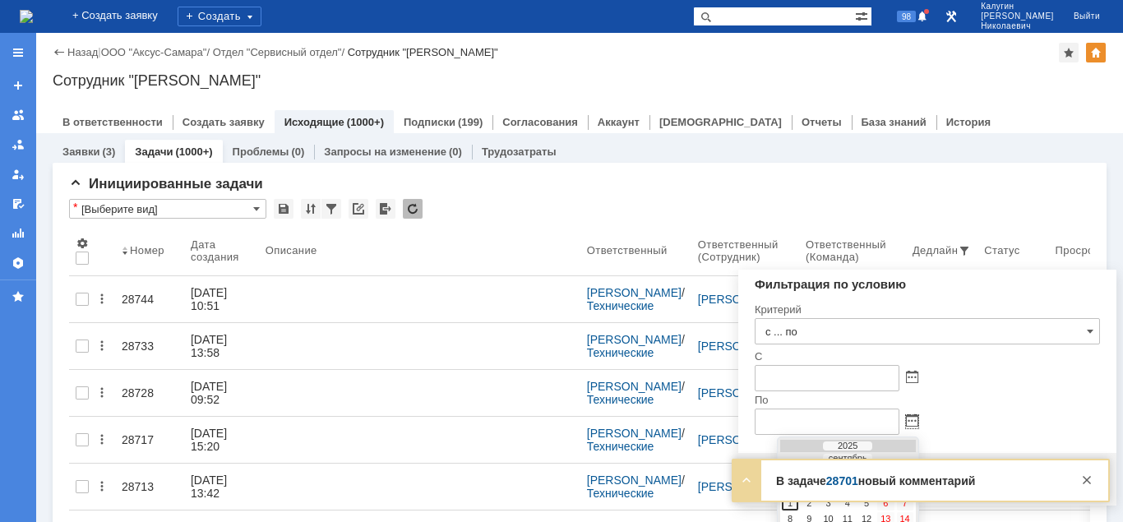
click at [1087, 478] on div at bounding box center [1087, 480] width 20 height 20
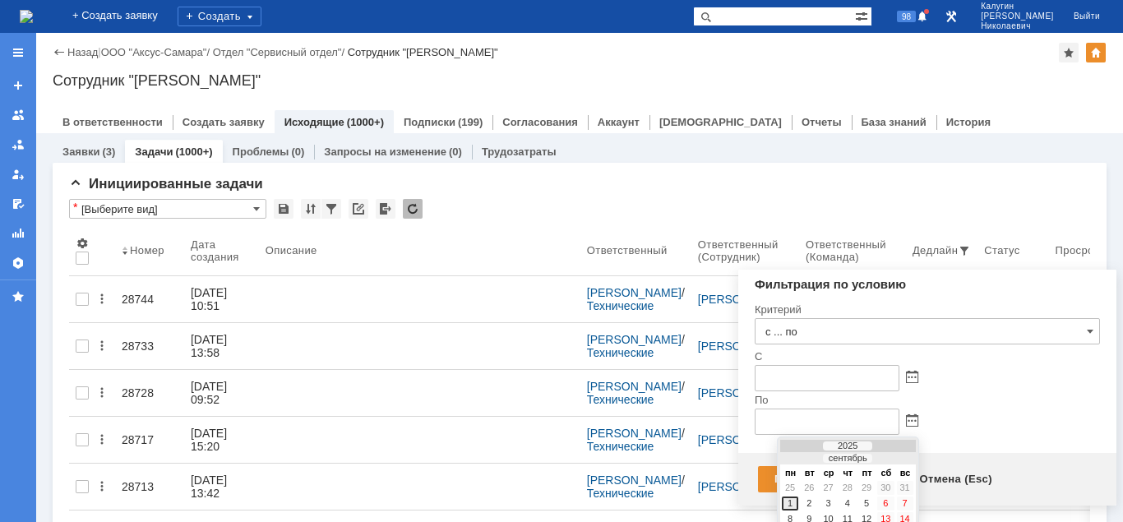
click at [792, 501] on div "В задаче 28701 новый комментарий Автор Иванов Иван Николаевич Кактус картридж м…" at bounding box center [921, 500] width 378 height 3
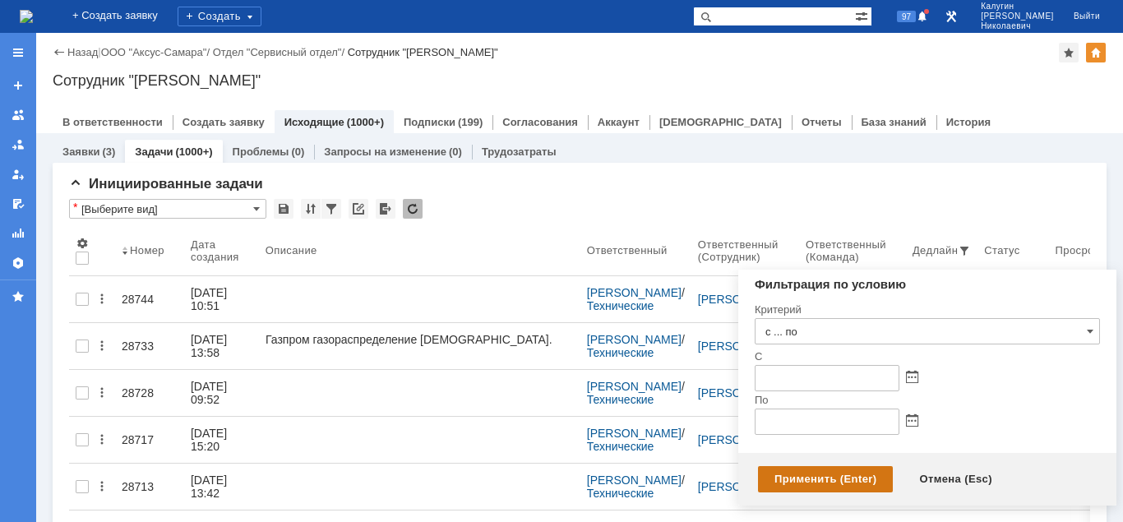
click at [766, 482] on div "Применить (Enter)" at bounding box center [825, 479] width 135 height 26
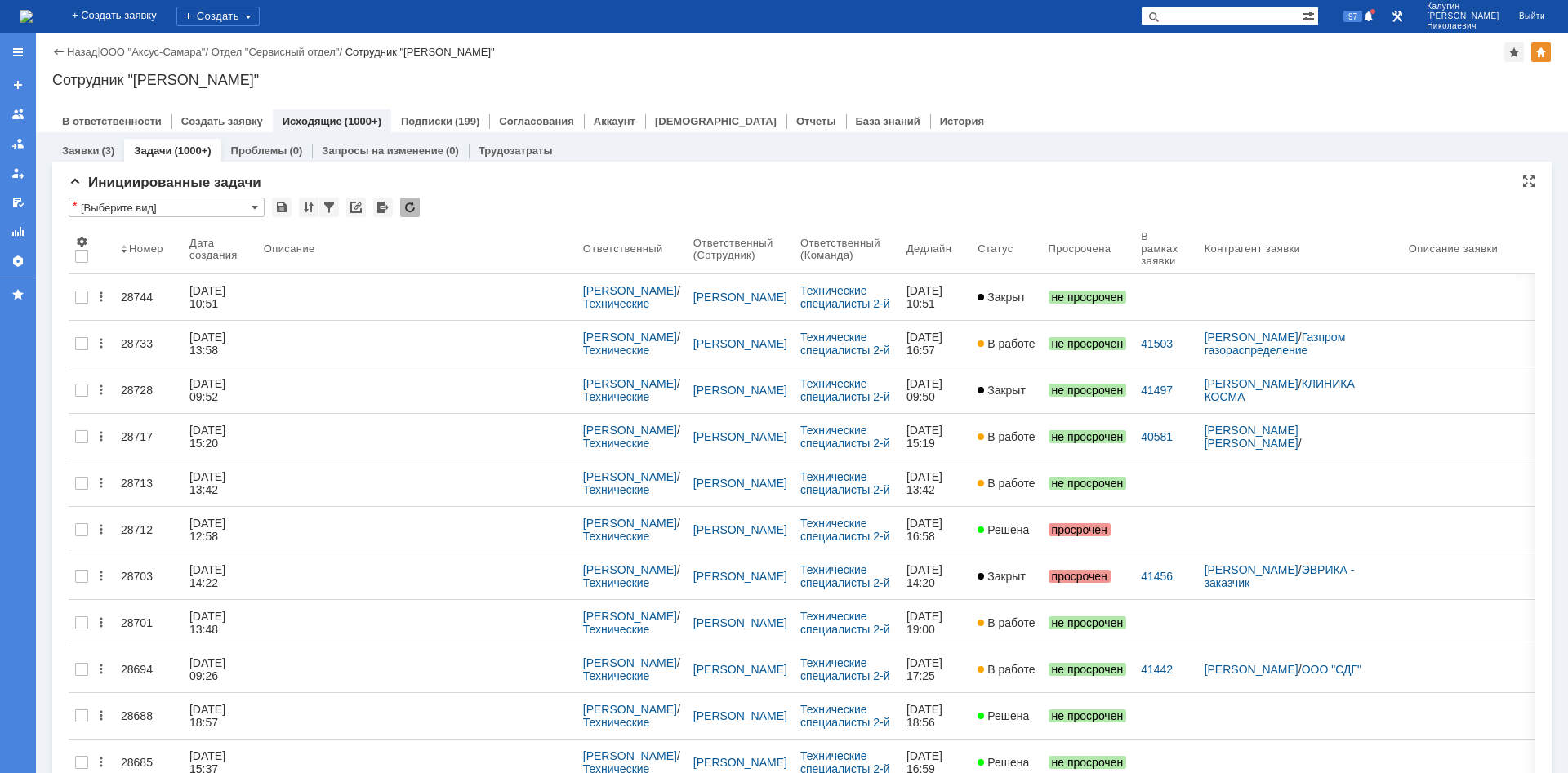
click at [186, 213] on input "[Выберите вид]" at bounding box center [166, 208] width 196 height 20
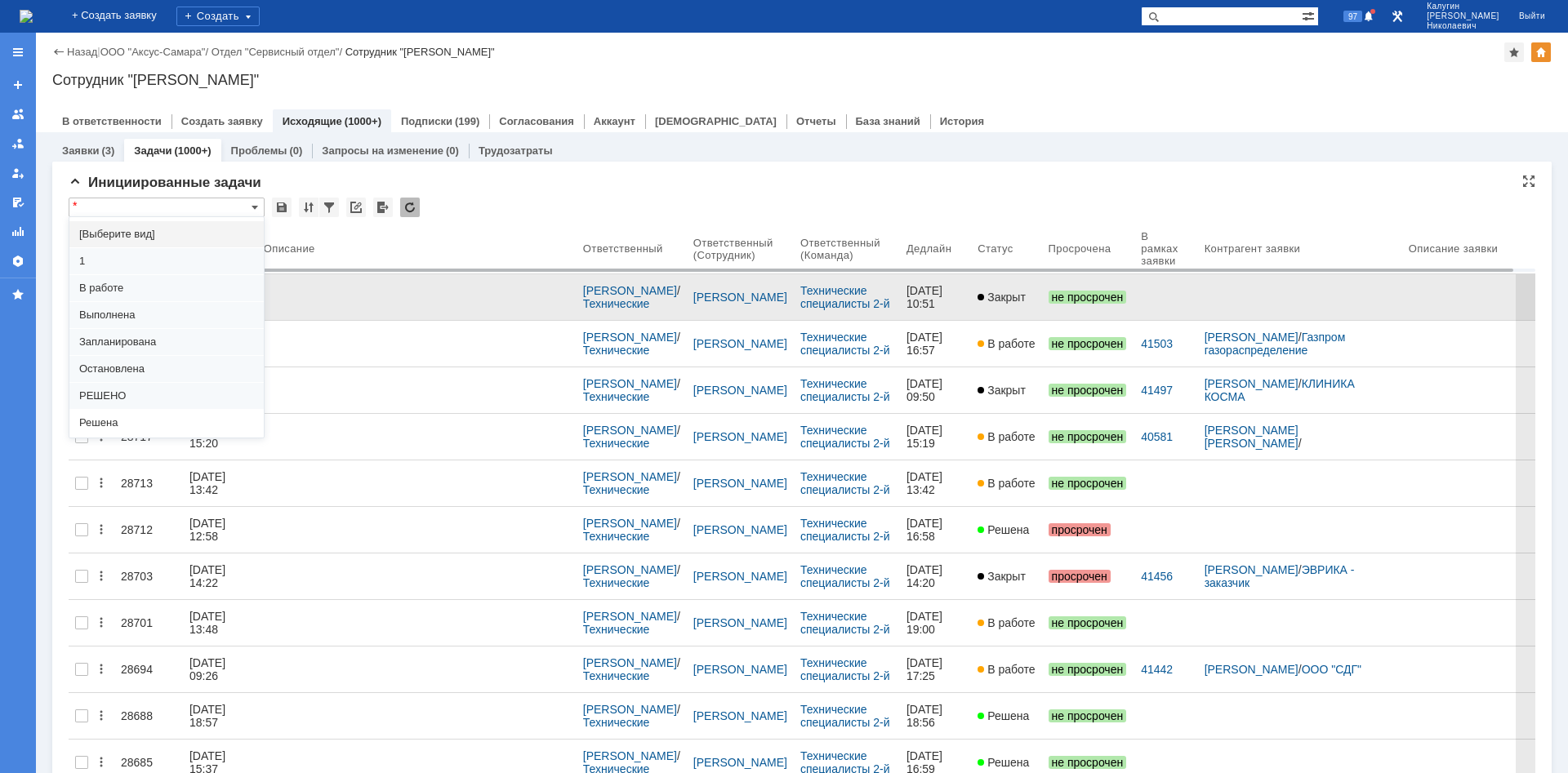
click at [122, 289] on span "В работе" at bounding box center [167, 288] width 175 height 13
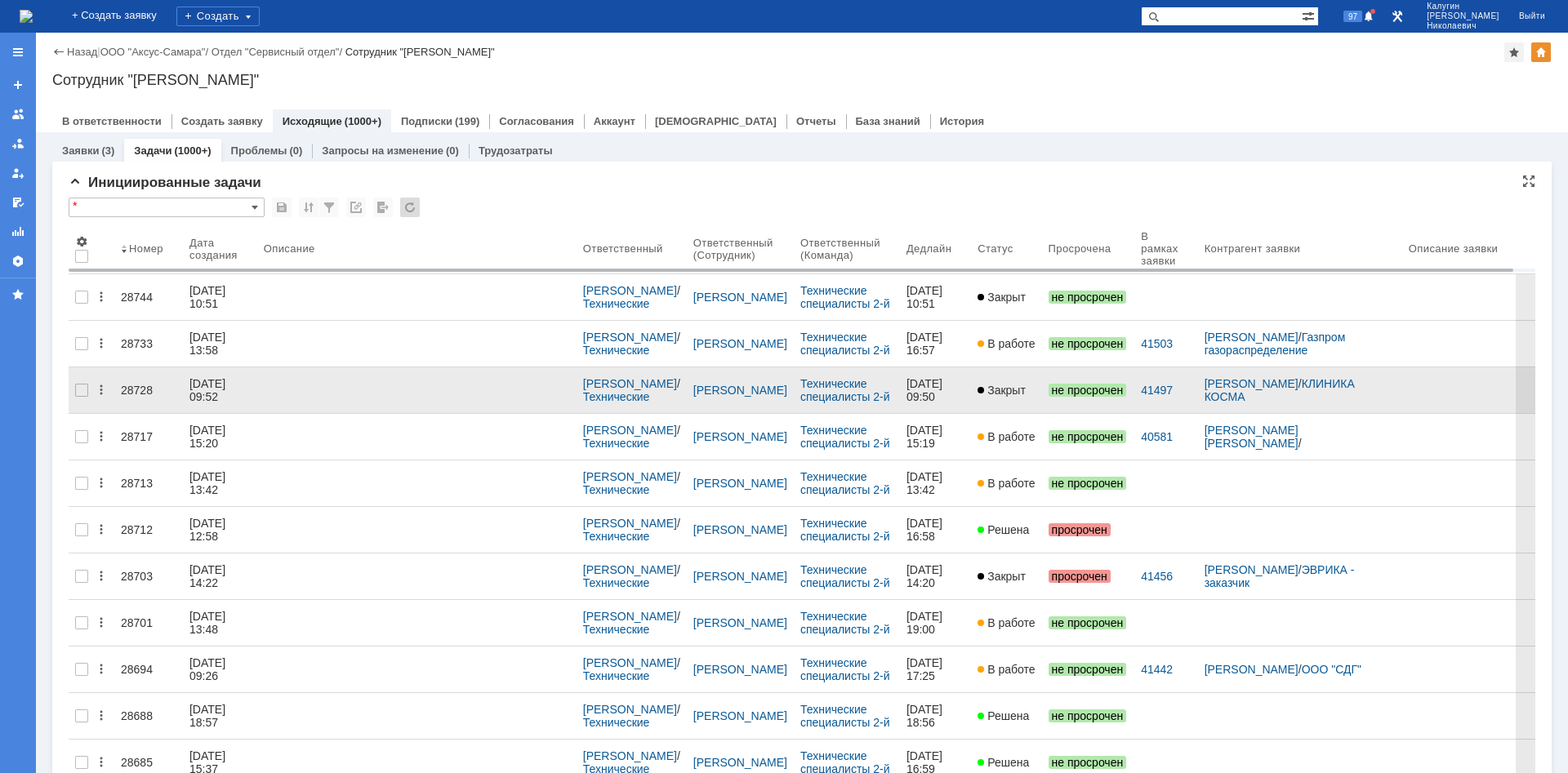
type input "В работе"
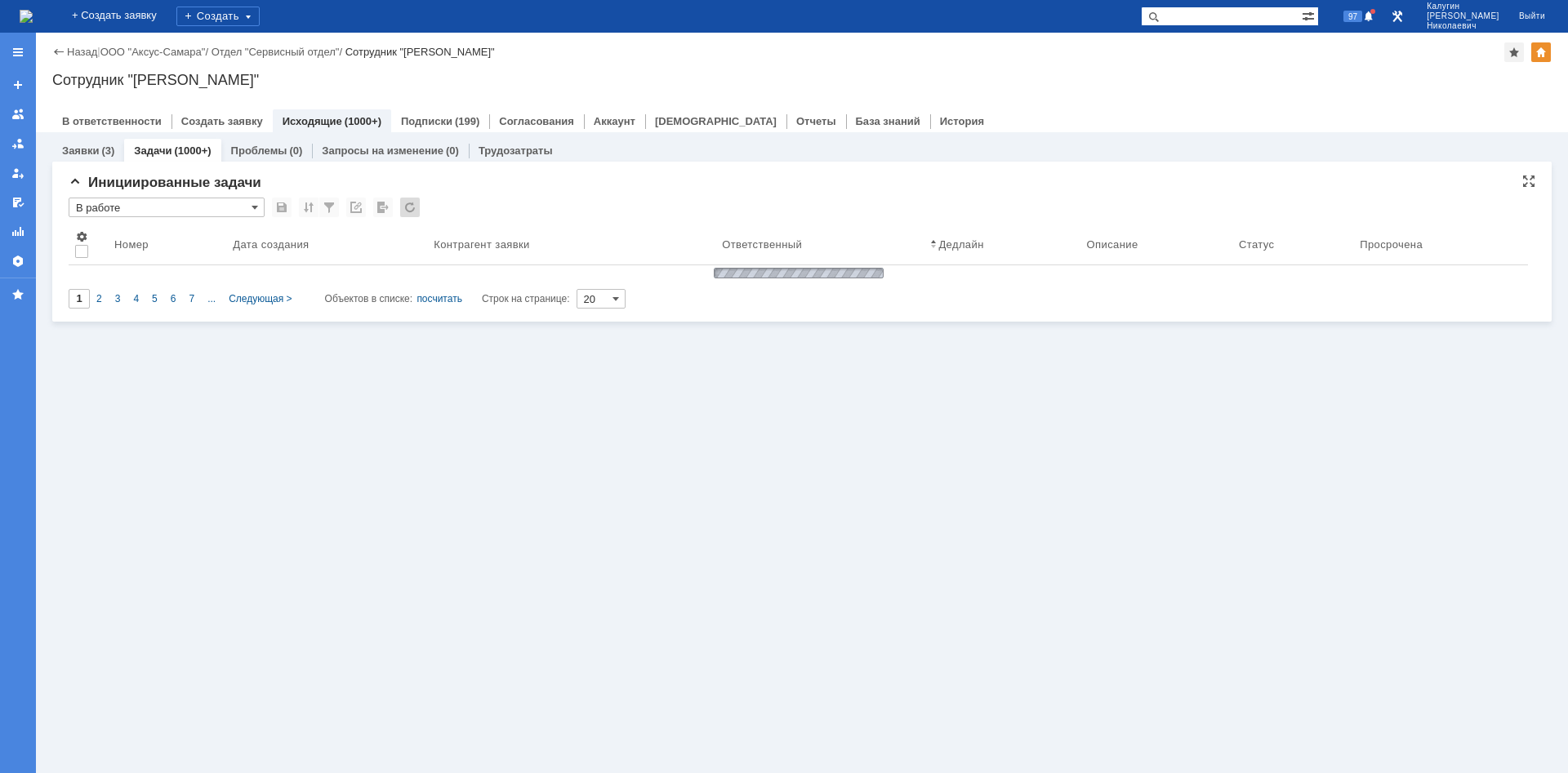
type input "100"
type input "В работе"
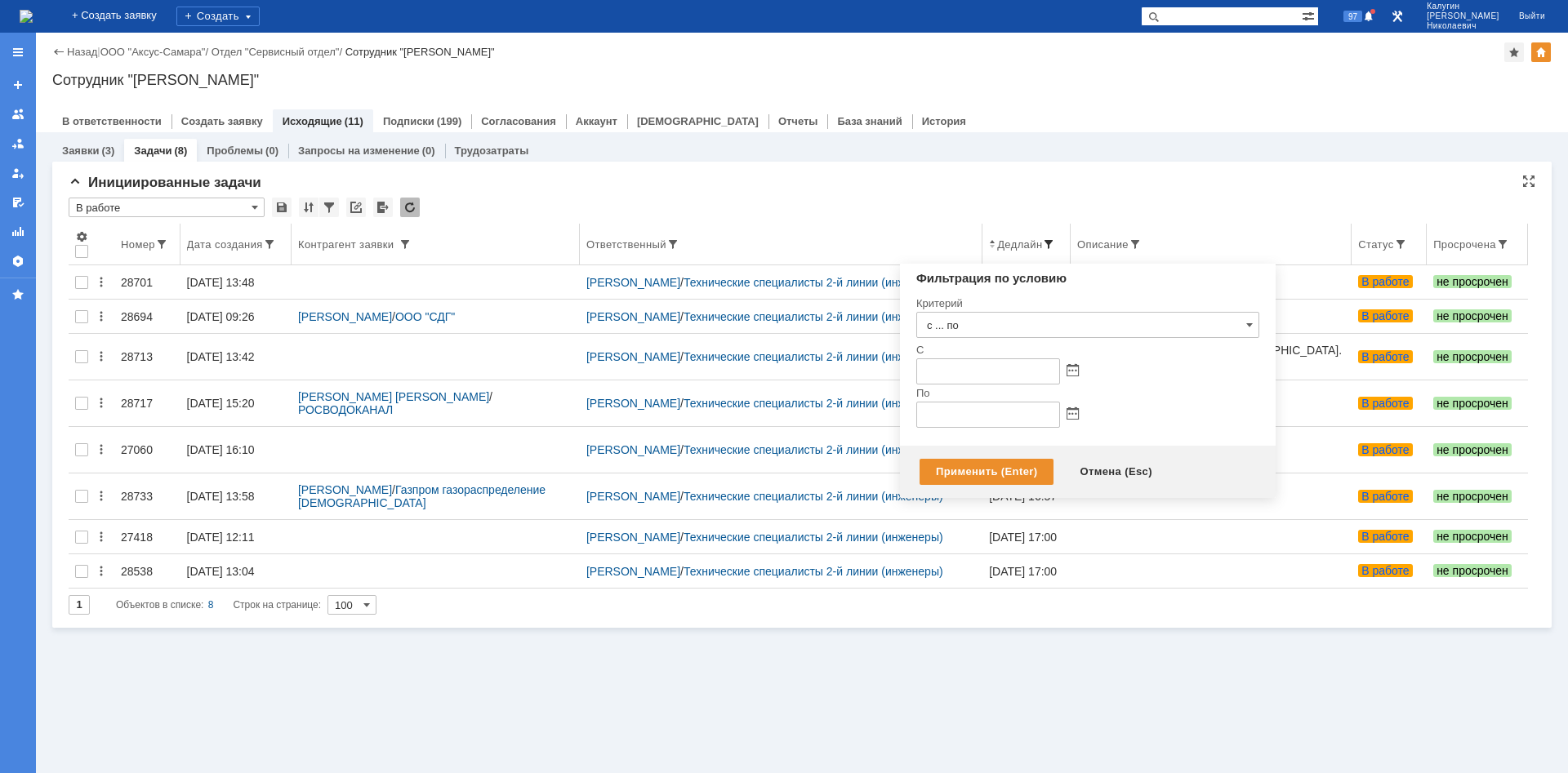
click at [1055, 240] on span at bounding box center [1048, 243] width 13 height 13
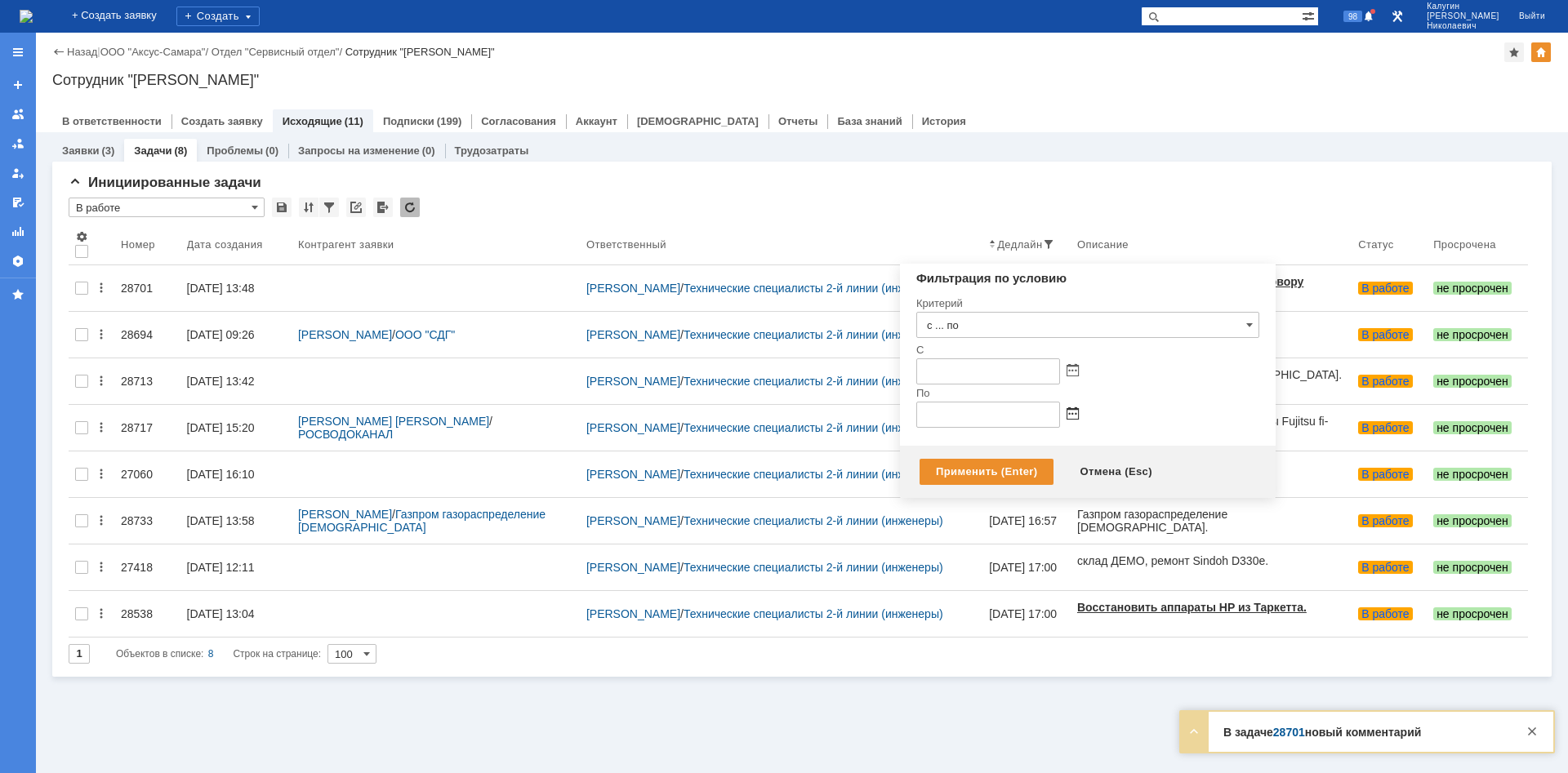
click at [1070, 414] on span at bounding box center [1073, 414] width 12 height 13
click at [953, 498] on div "1" at bounding box center [951, 496] width 16 height 14
type input "01.09.2025 23:59"
click at [955, 469] on div "Применить (Enter)" at bounding box center [987, 472] width 134 height 26
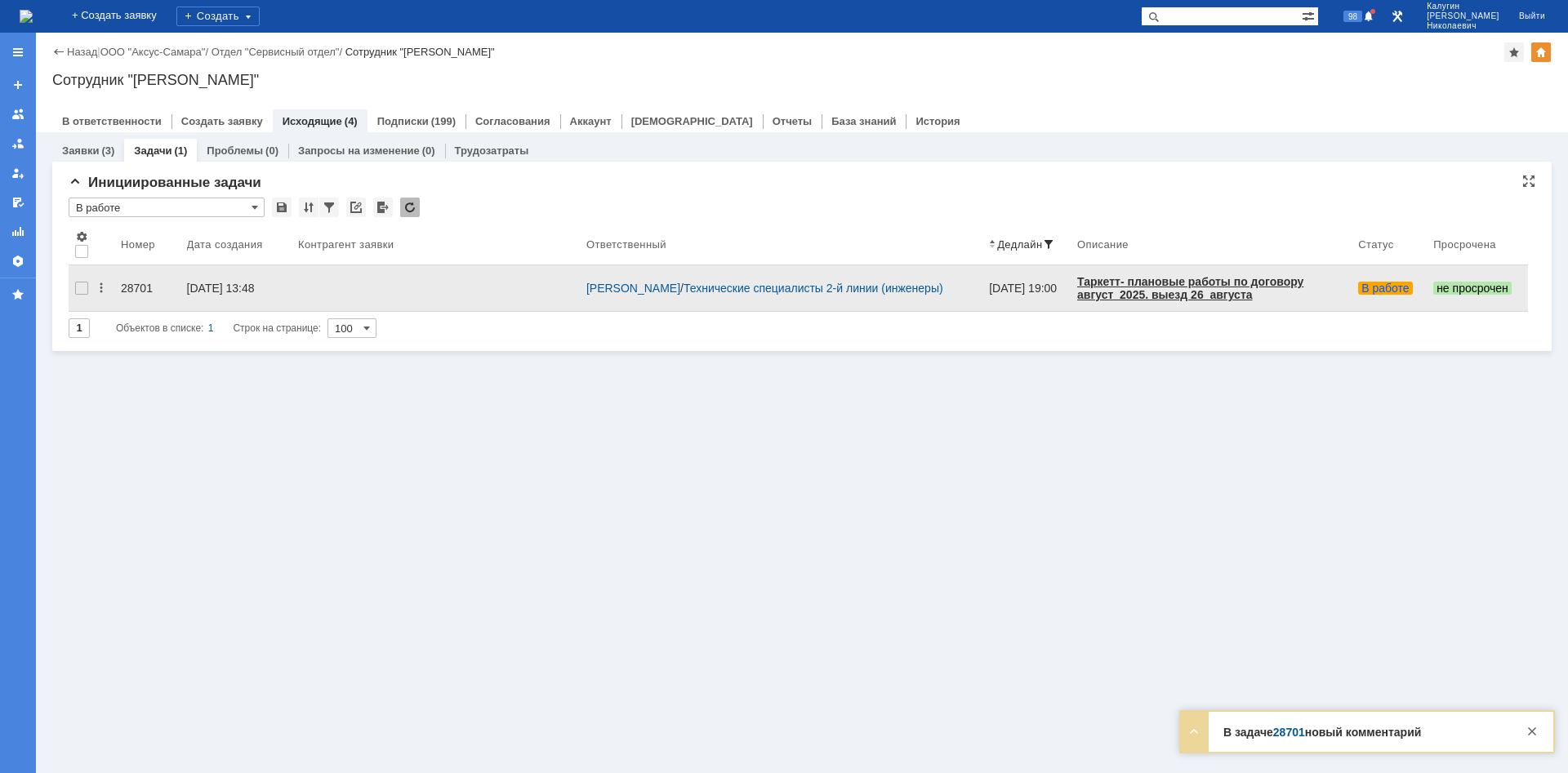
click at [130, 282] on div "28701" at bounding box center [147, 288] width 53 height 13
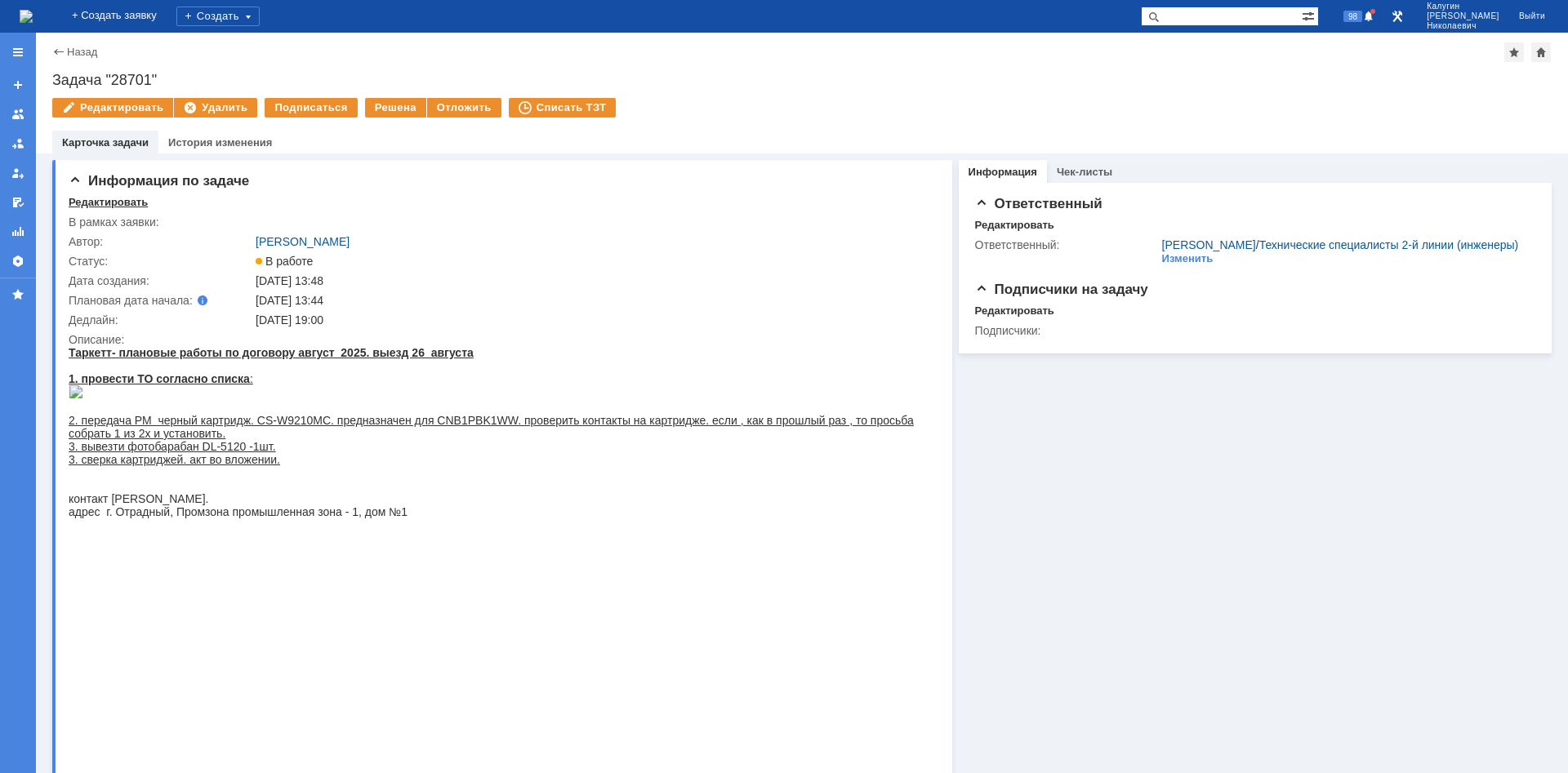
click at [126, 199] on div "Редактировать" at bounding box center [108, 202] width 79 height 13
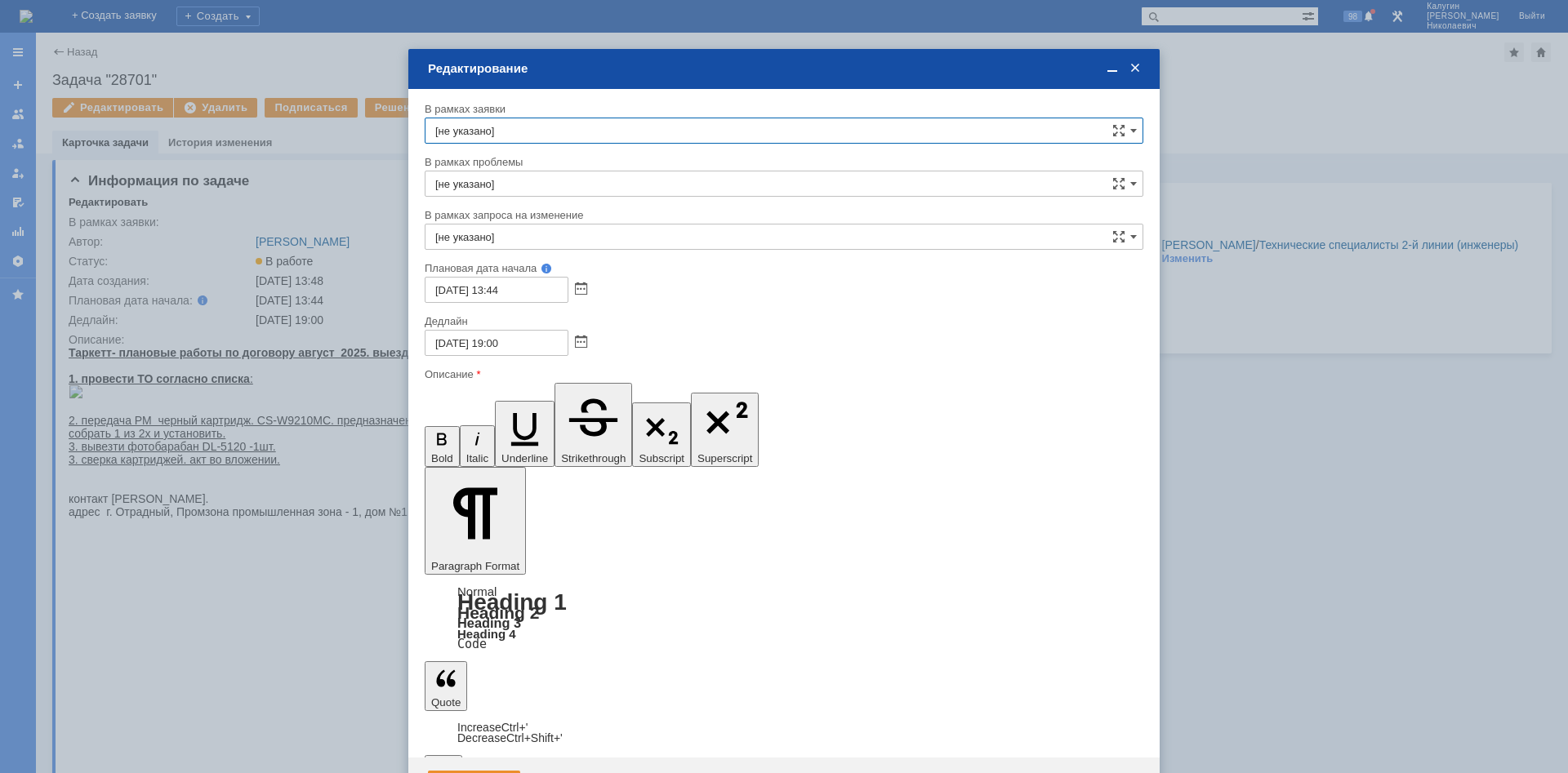
click at [445, 339] on input "01.09.2025 19:00" at bounding box center [496, 343] width 144 height 26
click at [498, 341] on input "02.09.2025 19:00" at bounding box center [496, 343] width 144 height 26
type input "[DATE] 18:00"
click at [495, 518] on div "Сохранить" at bounding box center [474, 784] width 92 height 26
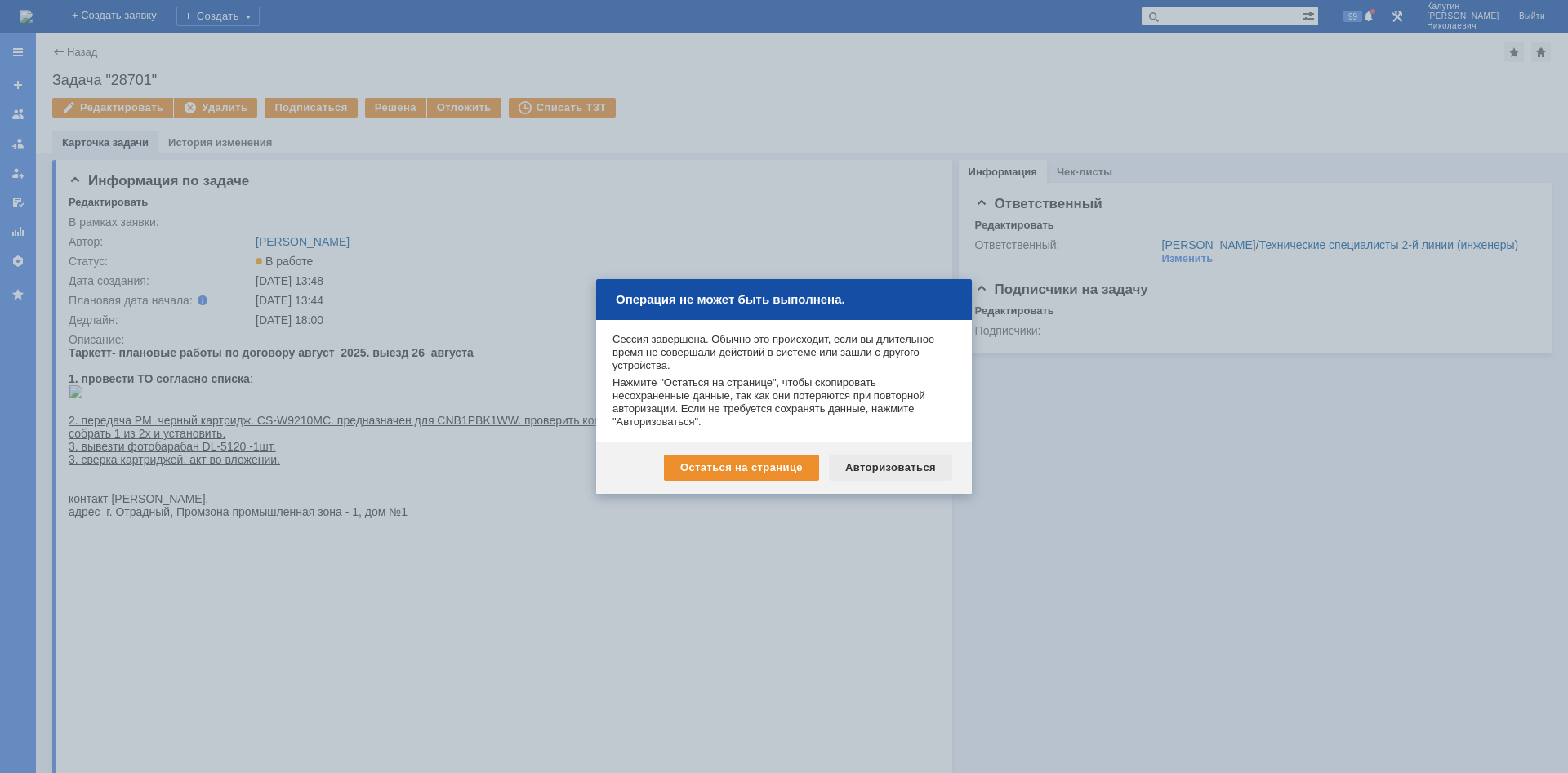
click at [875, 466] on div "Авторизоваться" at bounding box center [890, 468] width 123 height 26
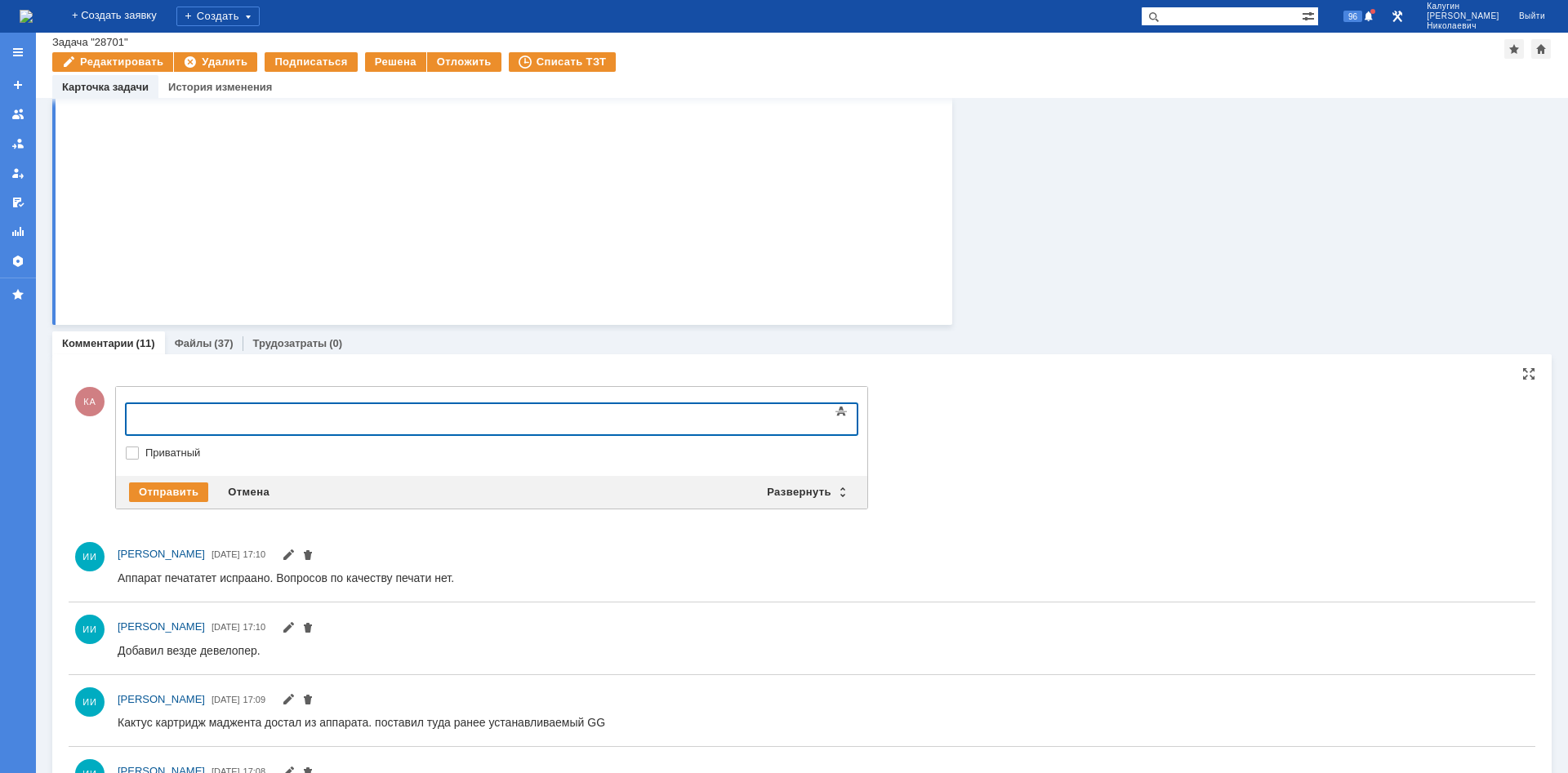
click at [171, 423] on div at bounding box center [258, 416] width 232 height 13
click at [163, 490] on div "Отправить" at bounding box center [169, 493] width 79 height 20
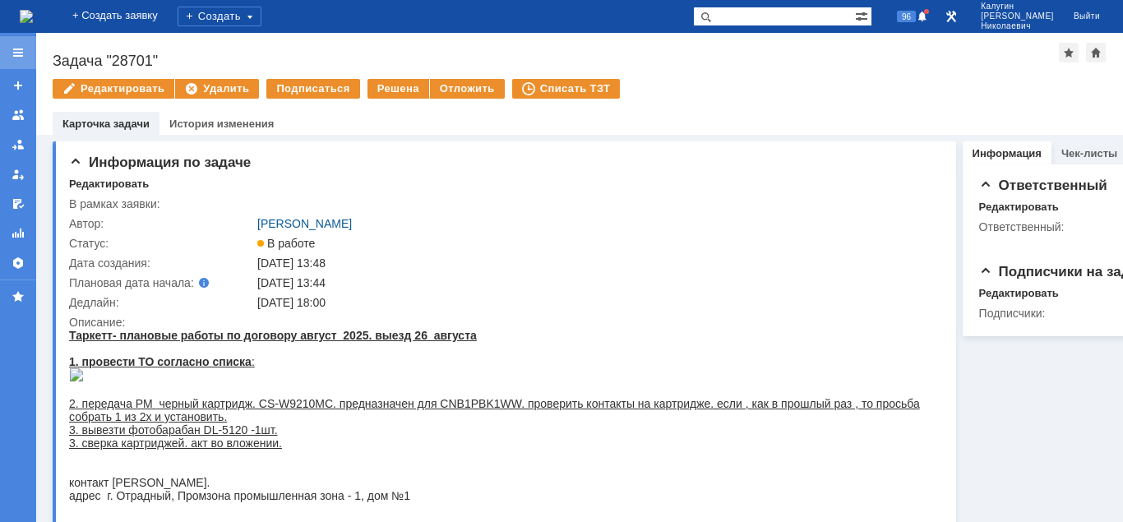
click at [13, 54] on div at bounding box center [18, 52] width 13 height 13
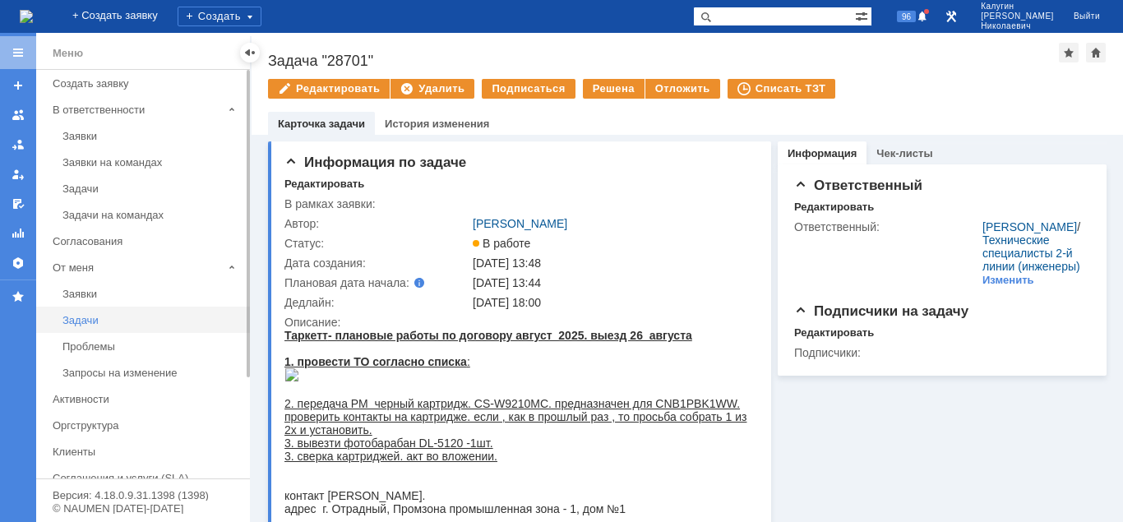
click at [87, 321] on div "Задачи" at bounding box center [151, 320] width 178 height 12
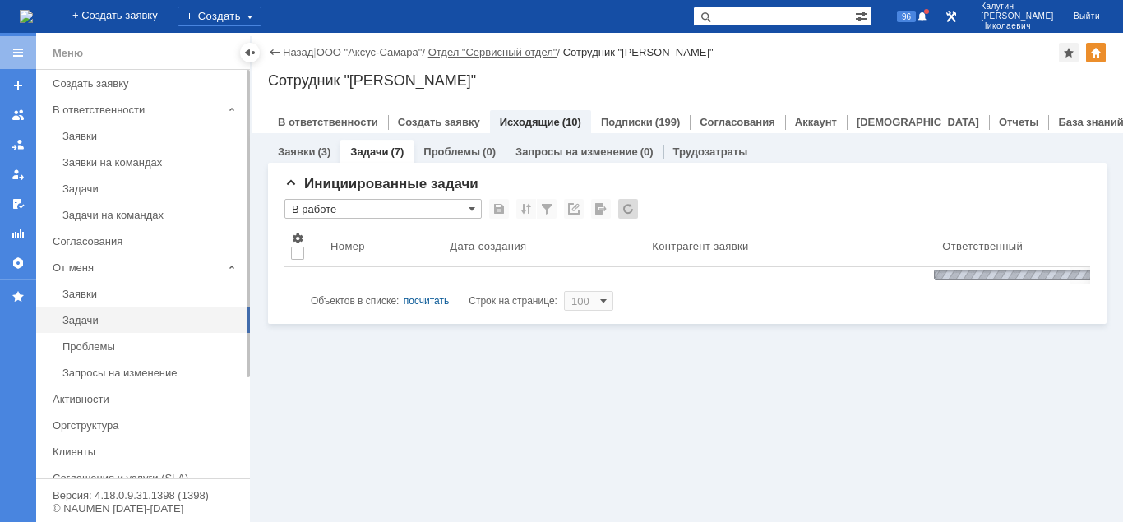
drag, startPoint x: 252, startPoint y: 47, endPoint x: 242, endPoint y: 53, distance: 12.5
click at [247, 48] on div at bounding box center [249, 52] width 13 height 13
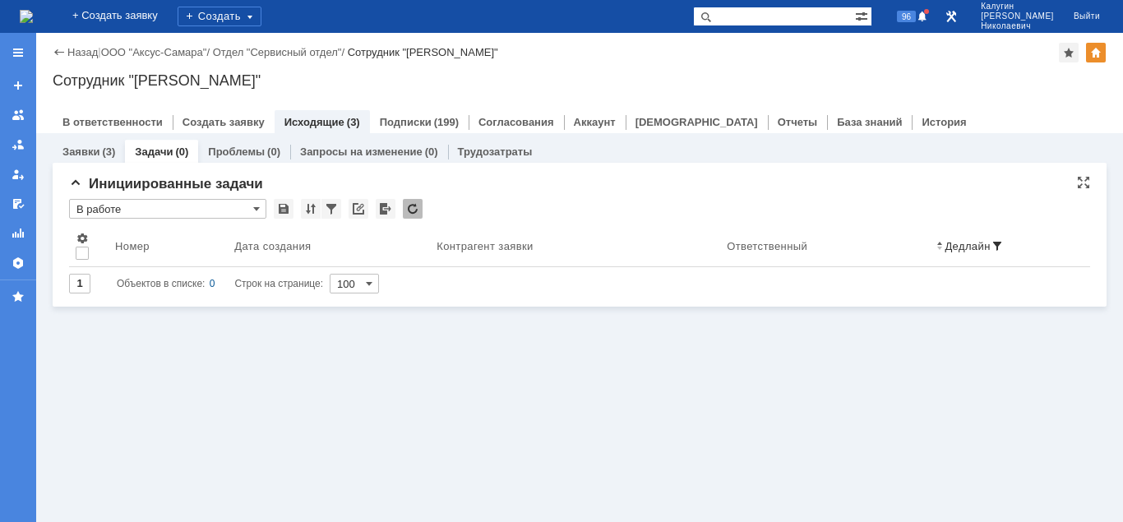
click at [176, 206] on input "В работе" at bounding box center [167, 209] width 197 height 20
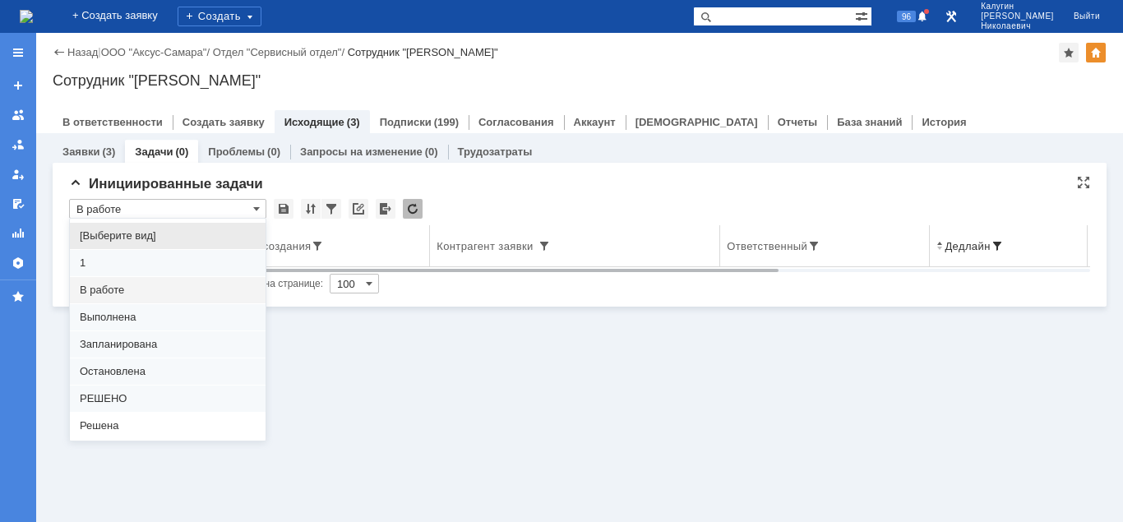
drag, startPoint x: 147, startPoint y: 233, endPoint x: 215, endPoint y: 248, distance: 69.8
click at [148, 233] on span "[Выберите вид]" at bounding box center [168, 235] width 176 height 13
type input "[Выберите вид]"
type input "20"
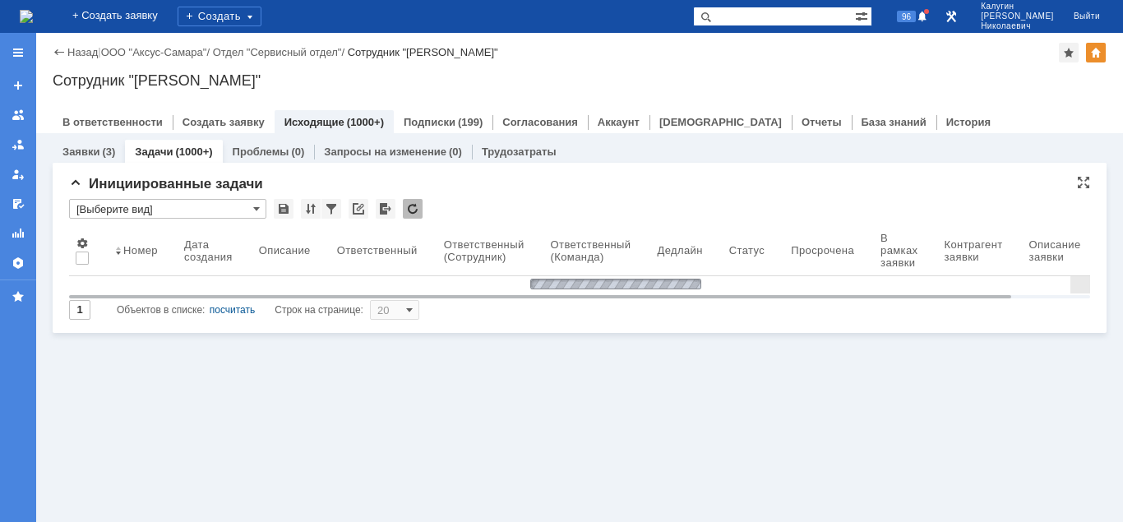
type input "[Выберите вид]"
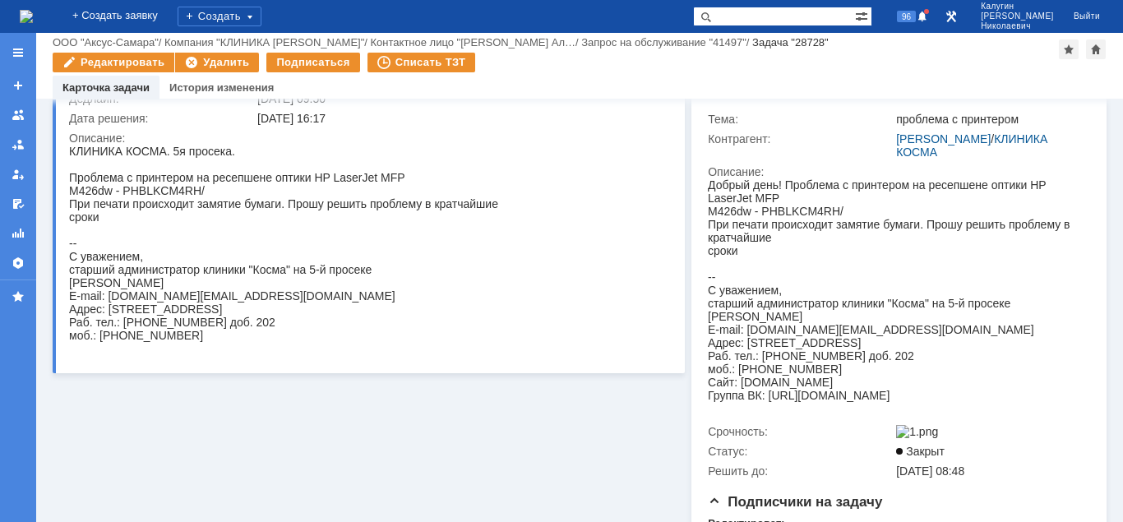
scroll to position [511, 0]
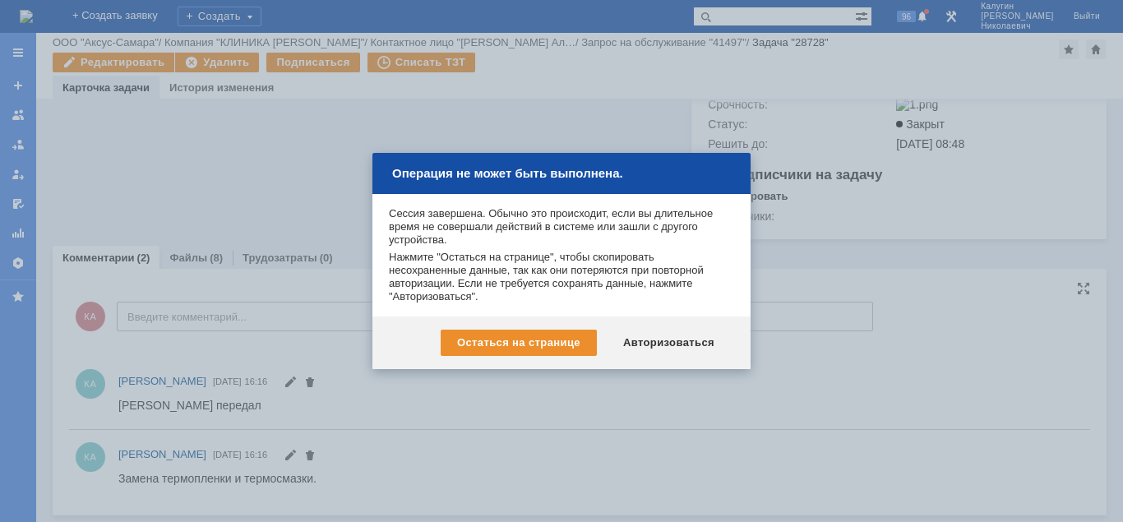
click at [643, 343] on div "Авторизоваться" at bounding box center [669, 343] width 124 height 26
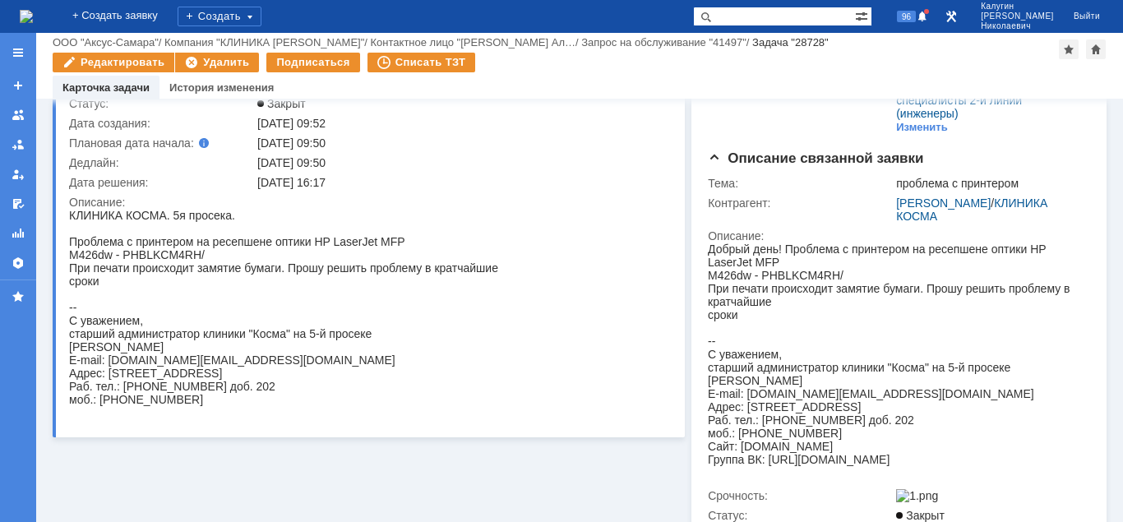
scroll to position [92, 0]
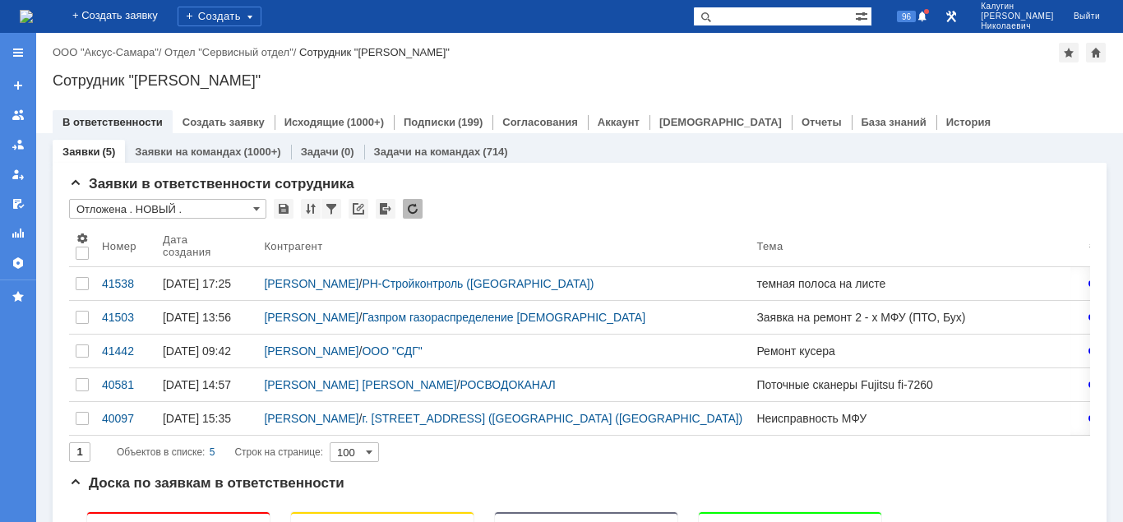
click at [756, 21] on input "text" at bounding box center [774, 17] width 162 height 20
drag, startPoint x: 778, startPoint y: 19, endPoint x: 681, endPoint y: 16, distance: 96.2
click at [693, 16] on input "Задача "28744"" at bounding box center [774, 17] width 162 height 20
type input ""28744""
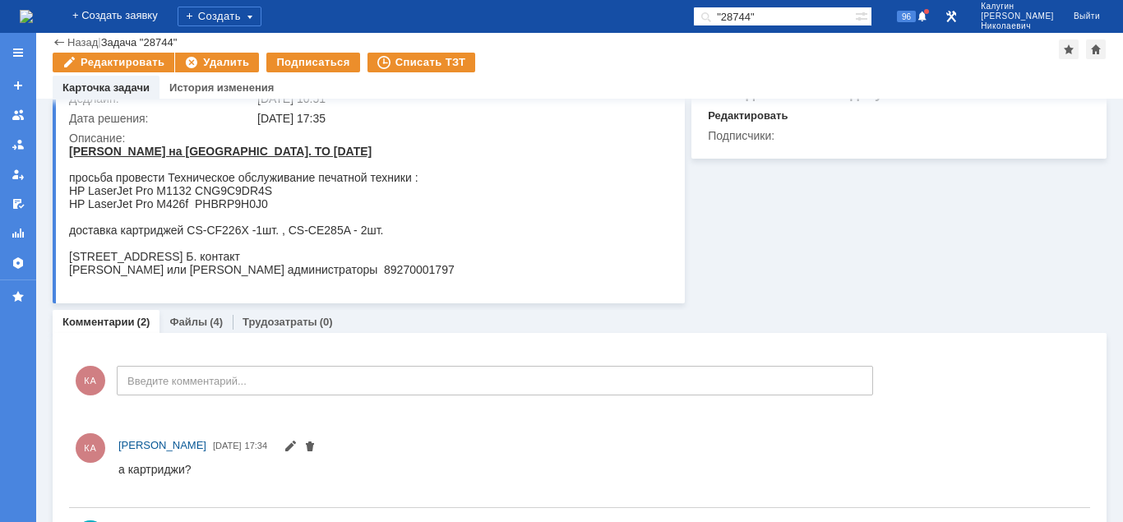
scroll to position [243, 0]
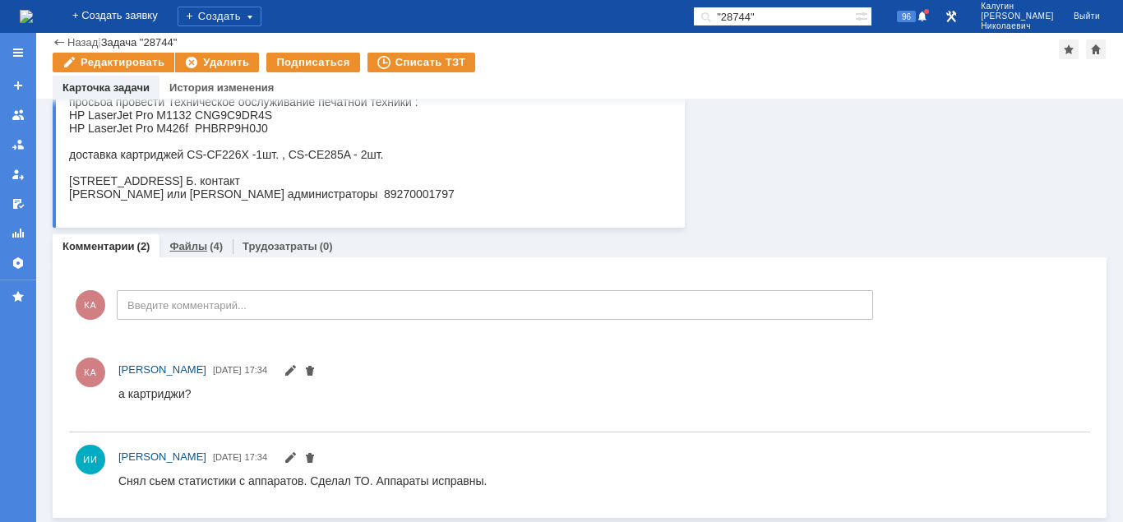
click at [181, 247] on link "Файлы" at bounding box center [188, 246] width 38 height 12
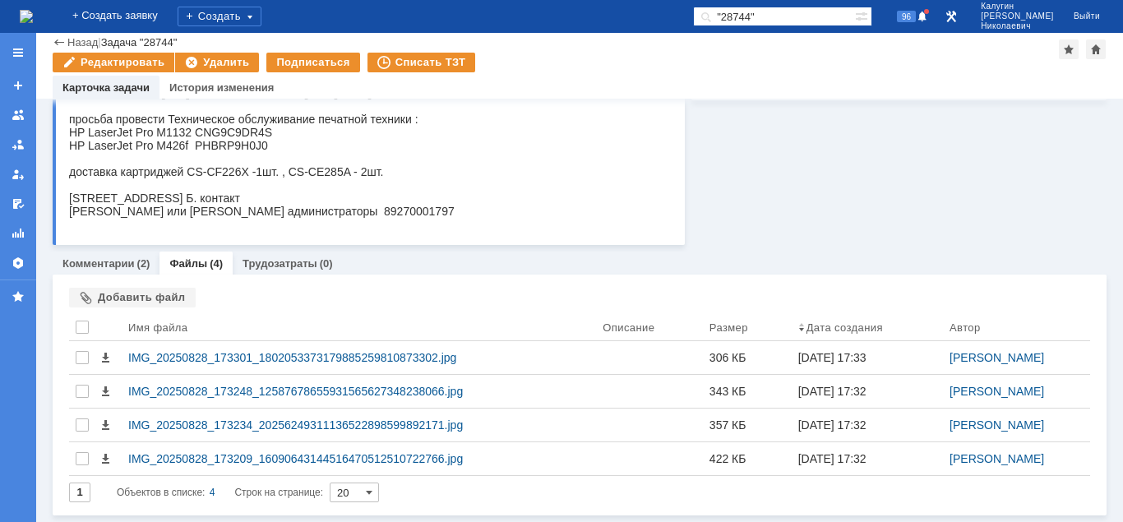
scroll to position [227, 0]
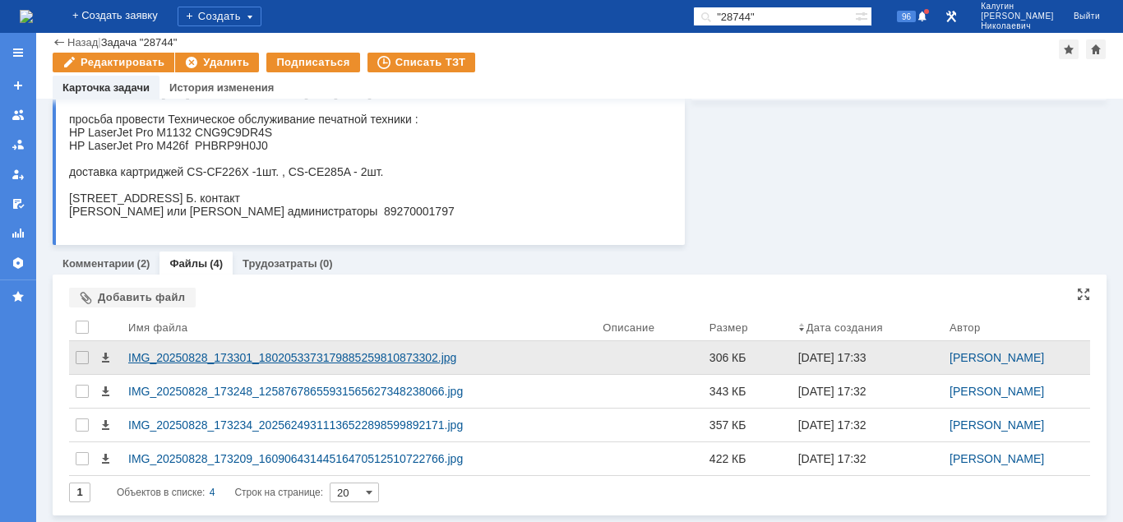
click at [381, 354] on div "IMG_20250828_173301_1802053373179885259810873302.jpg" at bounding box center [358, 357] width 461 height 13
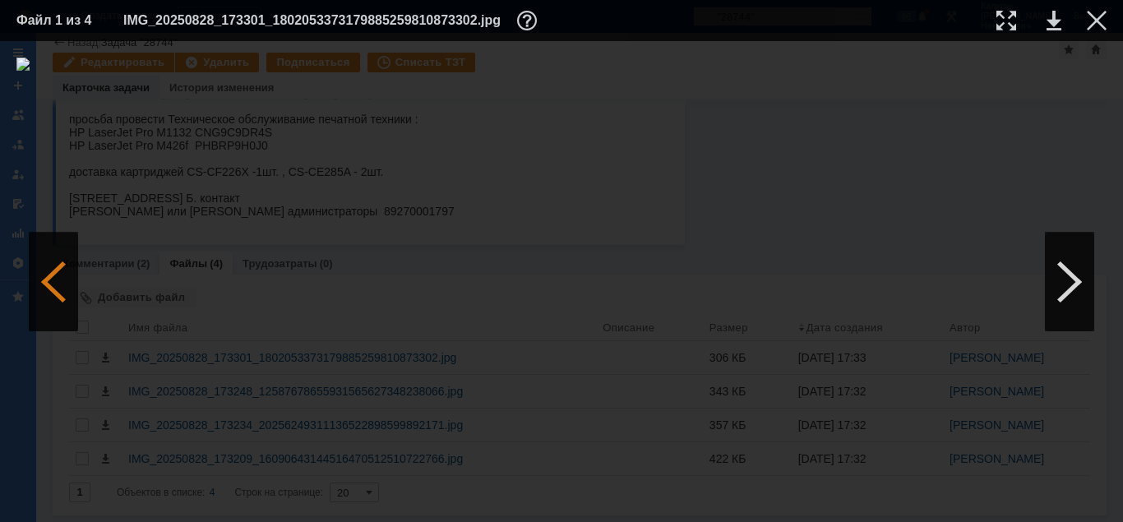
click at [65, 290] on div at bounding box center [53, 282] width 49 height 99
click at [1006, 19] on div at bounding box center [1006, 21] width 20 height 20
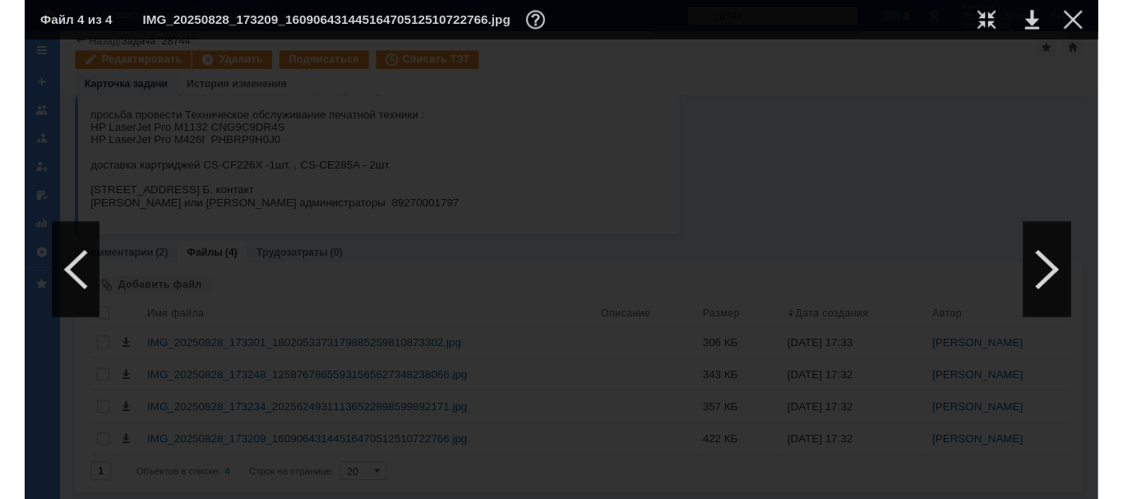
scroll to position [765, 829]
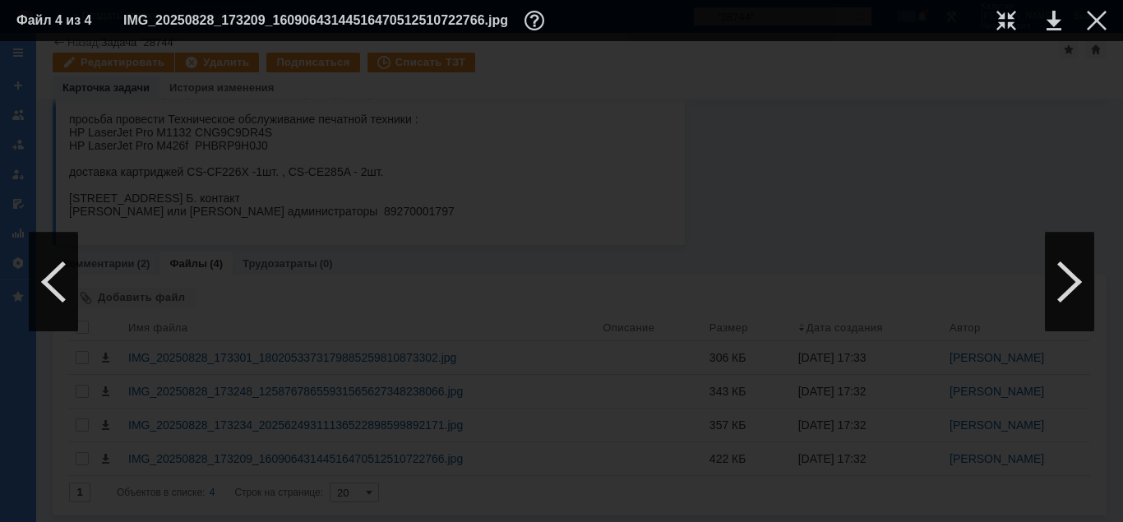
drag, startPoint x: 524, startPoint y: 519, endPoint x: 578, endPoint y: 514, distance: 54.5
click at [578, 514] on div at bounding box center [561, 281] width 1123 height 481
click at [1097, 21] on div at bounding box center [1097, 21] width 20 height 20
